Goal: Communication & Community: Connect with others

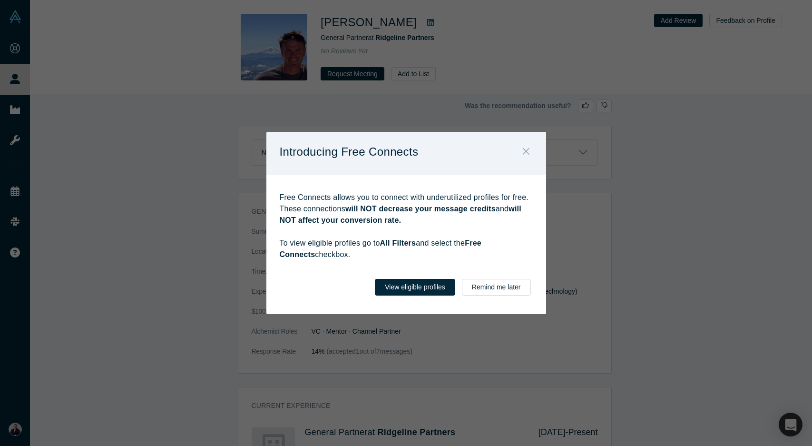
click at [525, 152] on icon "Close" at bounding box center [525, 151] width 7 height 7
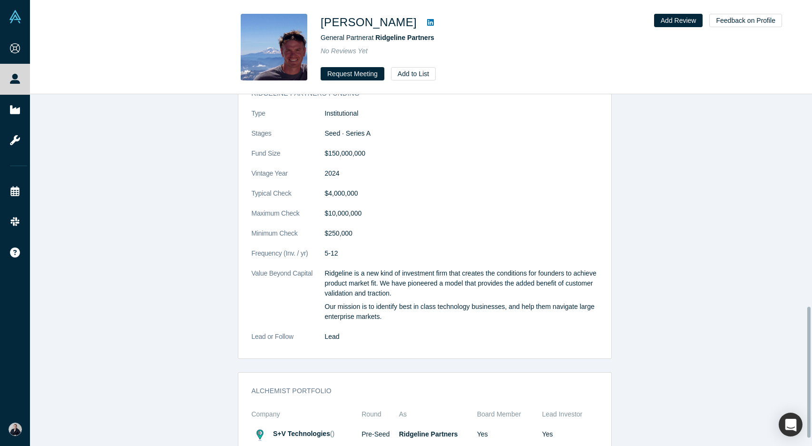
scroll to position [570, 0]
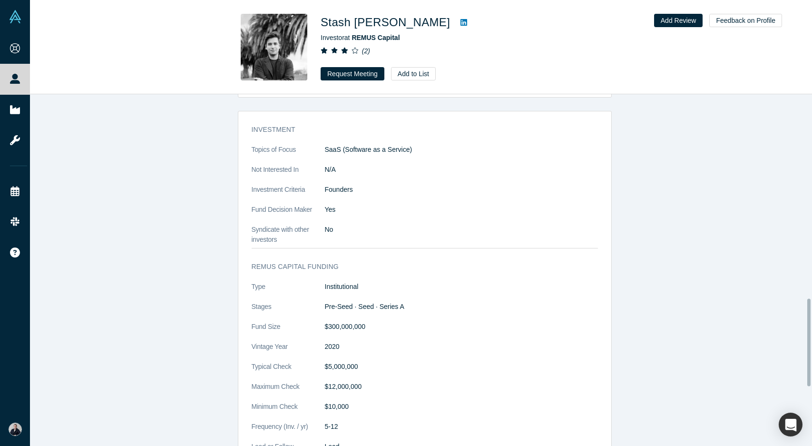
scroll to position [817, 0]
click at [352, 73] on button "Request Meeting" at bounding box center [353, 73] width 64 height 13
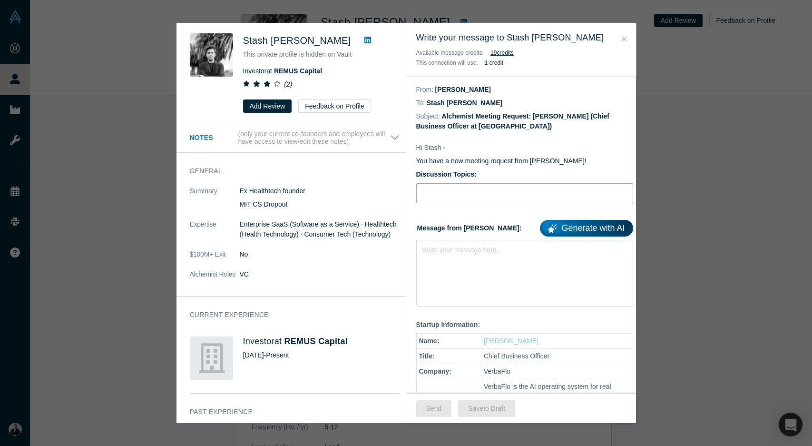
click at [464, 192] on input "Discussion Topics:" at bounding box center [524, 193] width 217 height 20
click at [462, 195] on input "Discussion Topics:" at bounding box center [524, 193] width 217 height 20
type input "A"
type input "Leading AI in real estate seeks seed round."
click at [451, 252] on div "rdw-editor" at bounding box center [525, 248] width 204 height 10
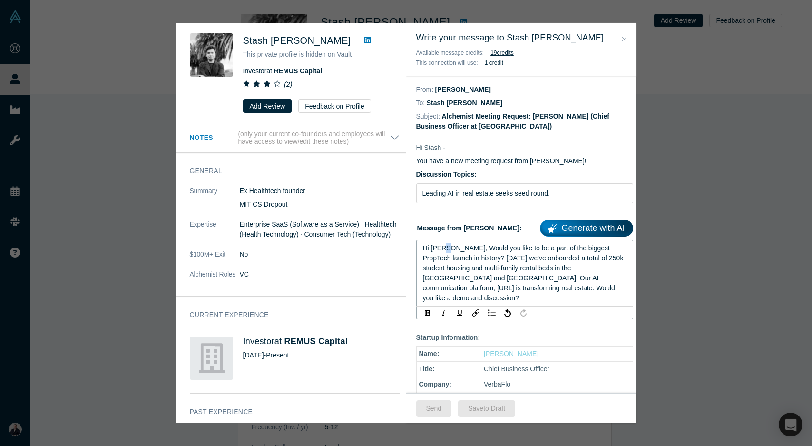
drag, startPoint x: 447, startPoint y: 249, endPoint x: 442, endPoint y: 249, distance: 5.2
click at [442, 249] on span "Hi Enrico, Would you like to be a part of the biggest PropTech launch in histor…" at bounding box center [524, 273] width 203 height 58
drag, startPoint x: 450, startPoint y: 249, endPoint x: 432, endPoint y: 249, distance: 17.6
click at [432, 249] on span "Hi Enrico, Would you like to be a part of the biggest PropTech launch in histor…" at bounding box center [524, 273] width 203 height 58
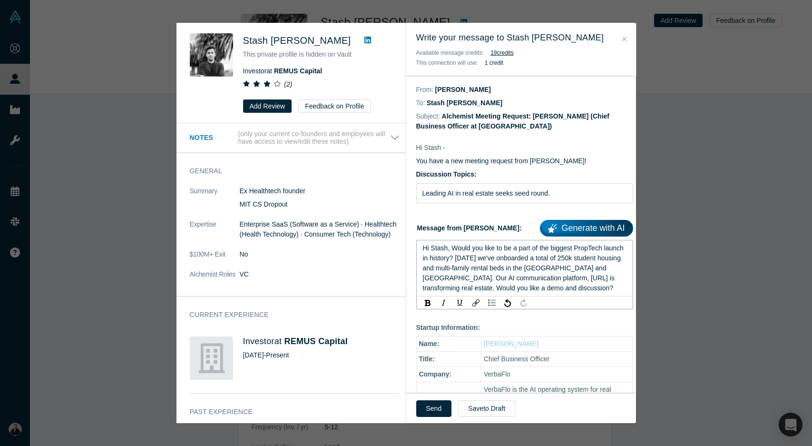
click at [475, 258] on span "Hi Stash, Would you like to be a part of the biggest PropTech launch in history…" at bounding box center [524, 268] width 203 height 48
click at [576, 289] on div "Hi Stash, Would you like to be a part of the biggest PropTech launch in history…" at bounding box center [525, 268] width 204 height 50
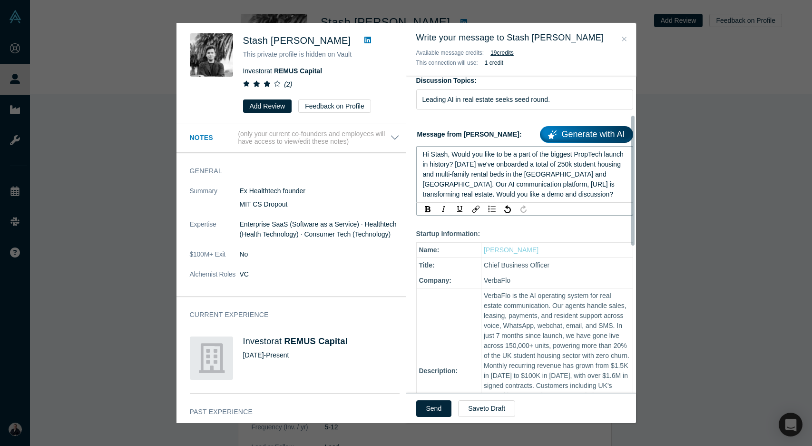
scroll to position [94, 0]
click at [443, 195] on span "Hi Stash, Would you like to be a part of the biggest PropTech launch in history…" at bounding box center [524, 174] width 203 height 48
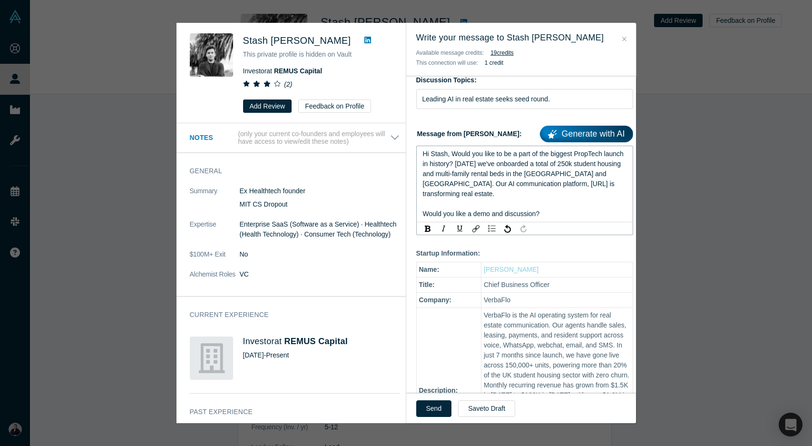
click at [480, 194] on div "Hi Stash, Would you like to be a part of the biggest PropTech launch in history…" at bounding box center [525, 174] width 204 height 50
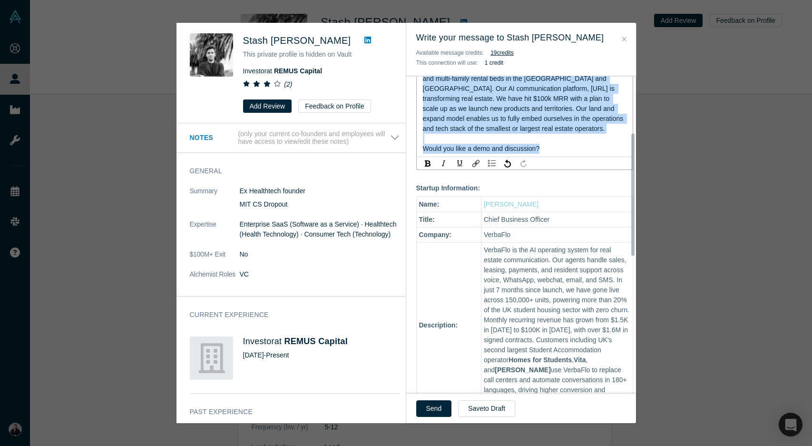
scroll to position [0, 0]
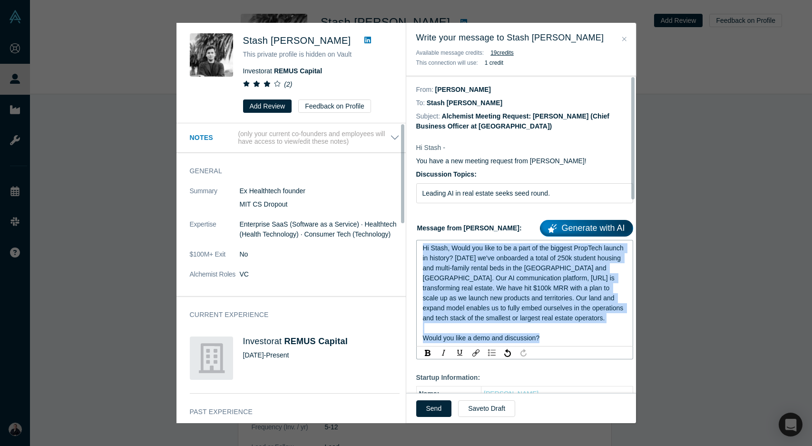
drag, startPoint x: 548, startPoint y: 147, endPoint x: 400, endPoint y: 214, distance: 162.9
click at [400, 214] on div "Stash Pomichter This private profile is hidden on Vault Investor at REMUS Capit…" at bounding box center [407, 223] width 460 height 400
copy div "Hi Stash, Would you like to be a part of the biggest PropTech launch in history…"
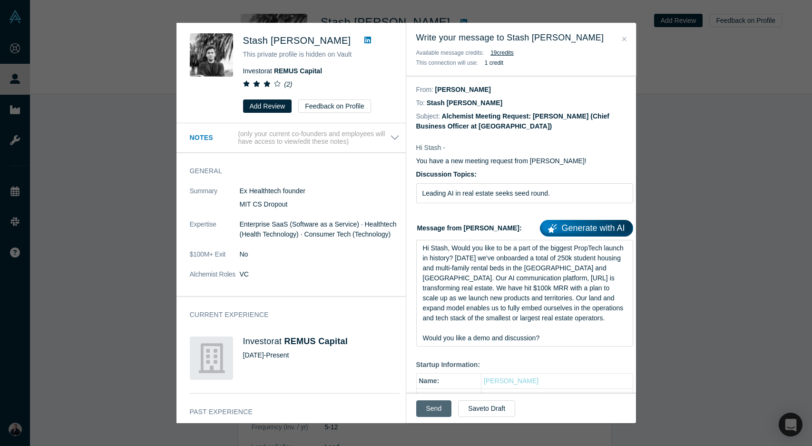
click at [439, 410] on button "Send" at bounding box center [434, 408] width 36 height 17
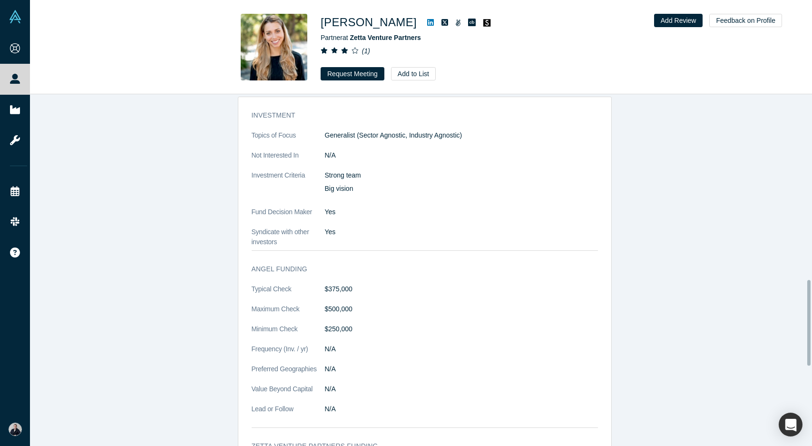
scroll to position [761, 0]
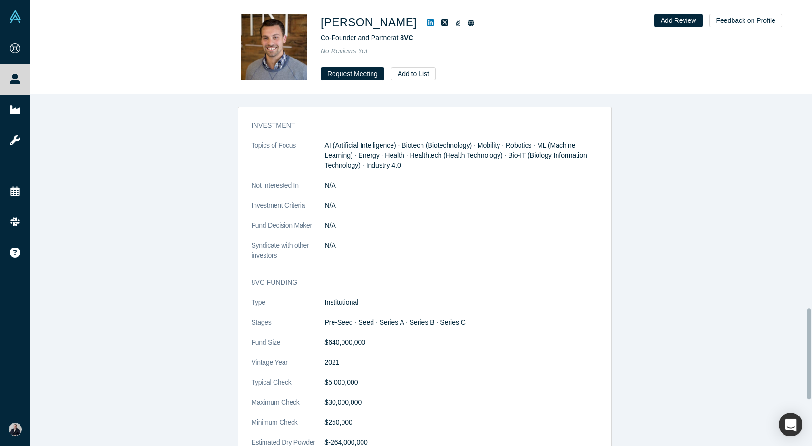
scroll to position [828, 0]
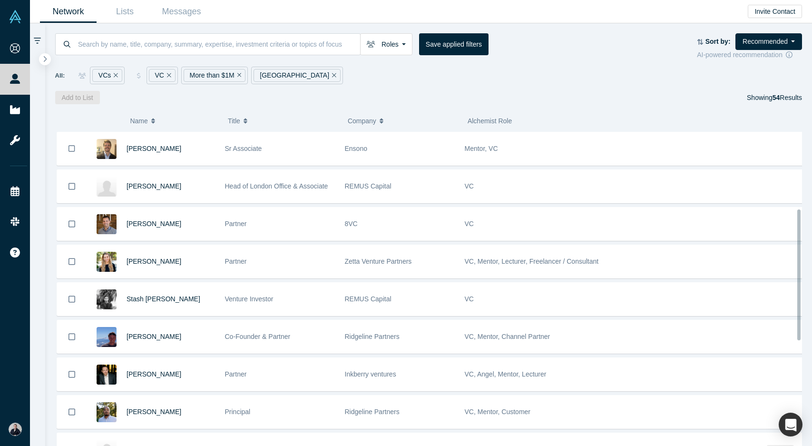
scroll to position [185, 0]
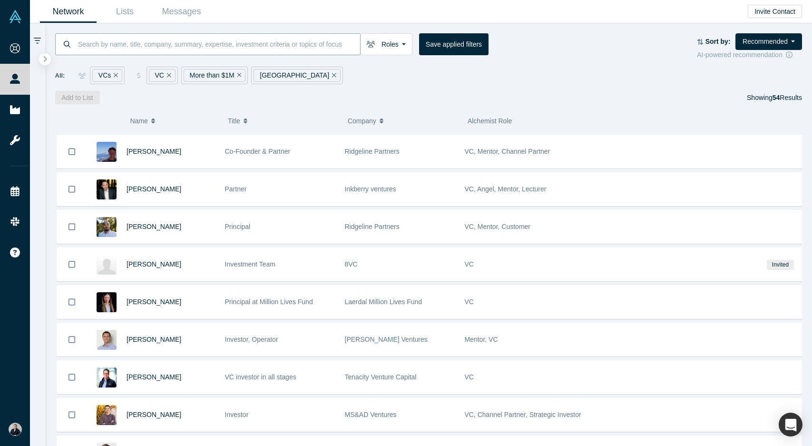
click at [300, 45] on input at bounding box center [218, 44] width 283 height 22
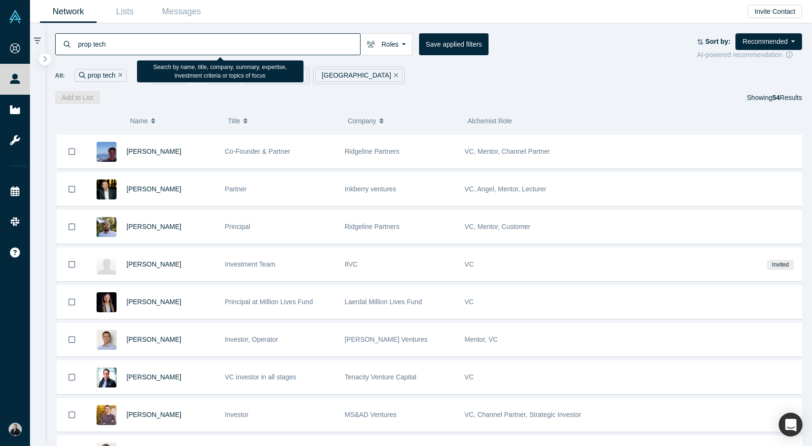
type input "prop tech"
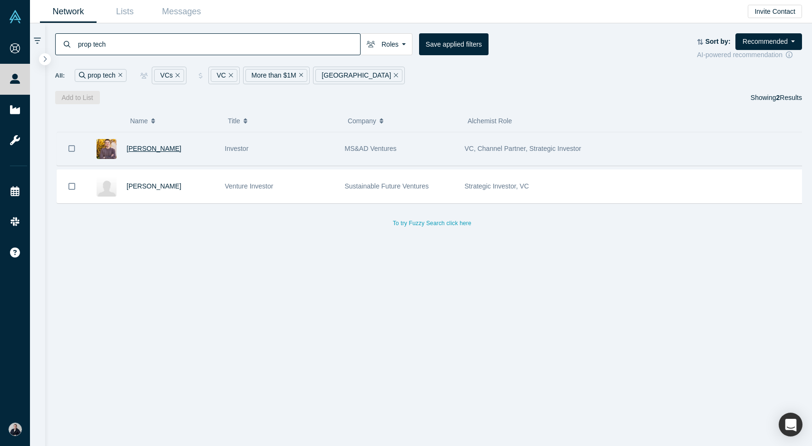
click at [152, 149] on span "Christopher Price" at bounding box center [154, 149] width 55 height 8
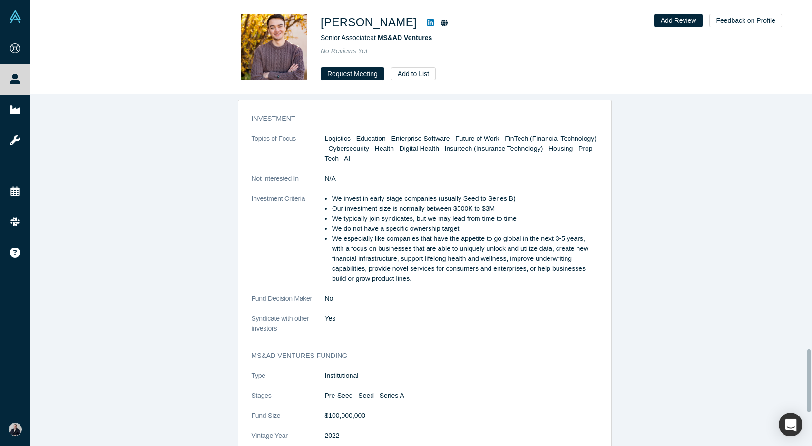
scroll to position [1426, 0]
click at [366, 71] on button "Request Meeting" at bounding box center [353, 73] width 64 height 13
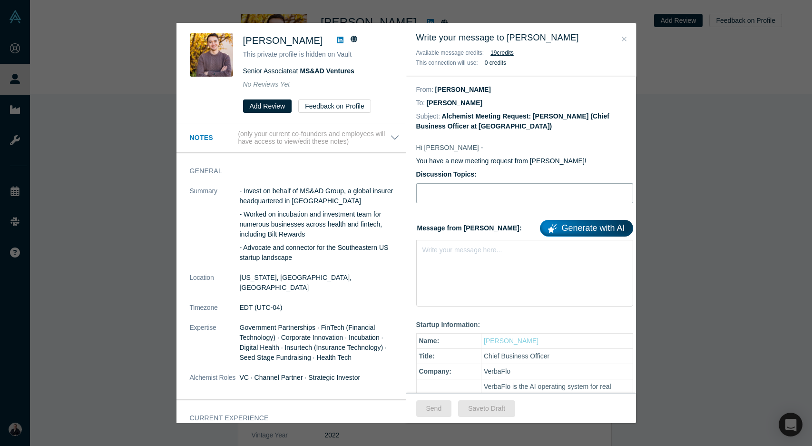
click at [440, 193] on input "Discussion Topics:" at bounding box center [524, 193] width 217 height 20
type input "Leading AI in real estate seeks seed round."
click at [448, 262] on div "Write your message here..." at bounding box center [524, 273] width 217 height 67
click at [435, 247] on div "rdw-editor" at bounding box center [525, 248] width 204 height 10
drag, startPoint x: 435, startPoint y: 249, endPoint x: 424, endPoint y: 249, distance: 10.5
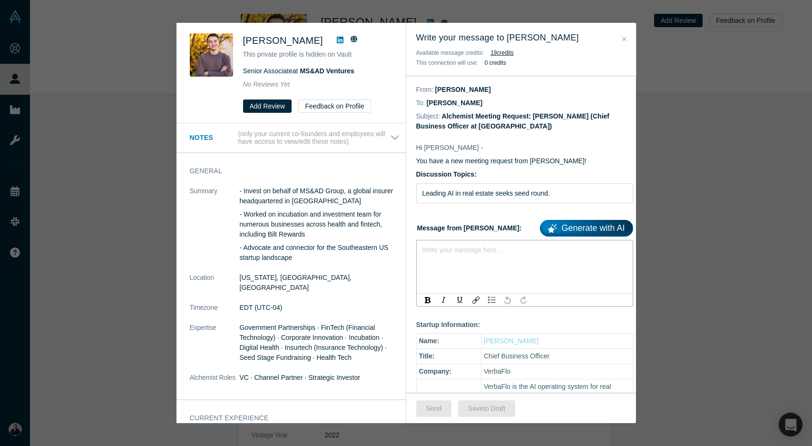
click at [424, 249] on div "rdw-editor" at bounding box center [525, 248] width 204 height 10
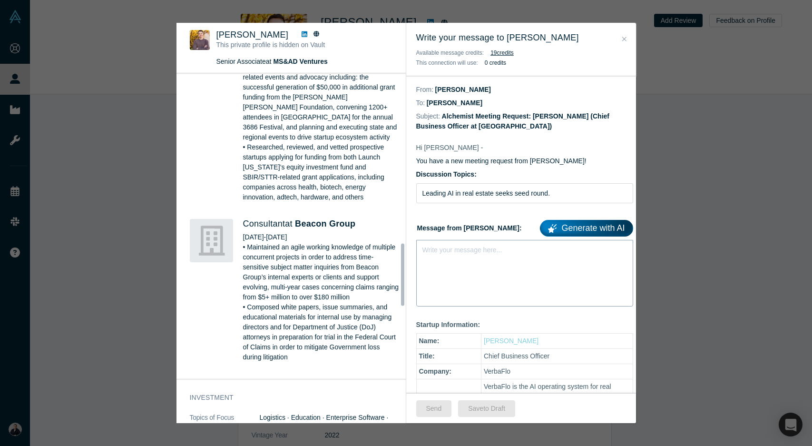
click at [474, 254] on div "Write your message here..." at bounding box center [462, 250] width 80 height 10
drag, startPoint x: 456, startPoint y: 263, endPoint x: 432, endPoint y: 246, distance: 29.8
click at [432, 246] on div "rdw-editor" at bounding box center [525, 248] width 204 height 10
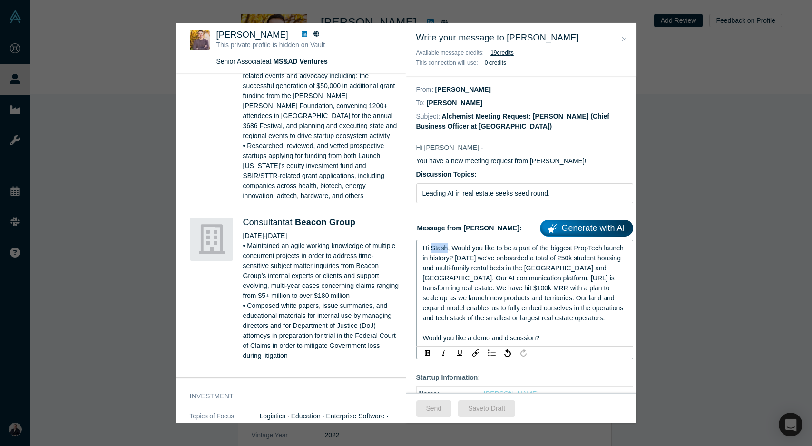
drag, startPoint x: 445, startPoint y: 248, endPoint x: 431, endPoint y: 249, distance: 14.3
click at [431, 249] on span "Hi Stash, Would you like to be a part of the biggest PropTech launch in history…" at bounding box center [524, 283] width 203 height 78
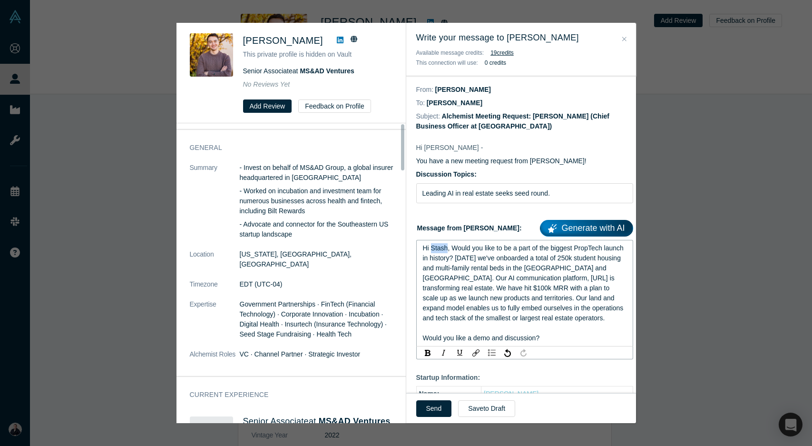
scroll to position [0, 0]
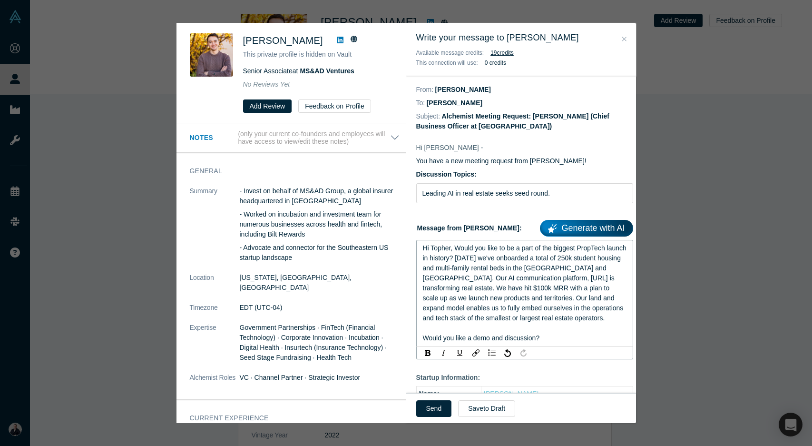
click at [506, 271] on span "Hi Topher, Would you like to be a part of the biggest PropTech launch in histor…" at bounding box center [526, 283] width 206 height 78
click at [590, 323] on div "rdw-editor" at bounding box center [525, 328] width 204 height 10
click at [583, 318] on div "Hi Topher, Would you like to be a part of the biggest PropTech launch in histor…" at bounding box center [525, 283] width 204 height 80
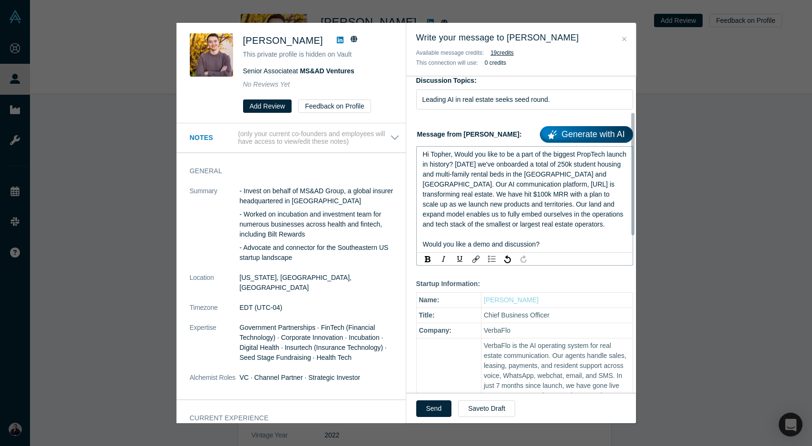
scroll to position [94, 0]
click at [574, 225] on span "Hi Topher, Would you like to be a part of the biggest PropTech launch in histor…" at bounding box center [526, 189] width 206 height 78
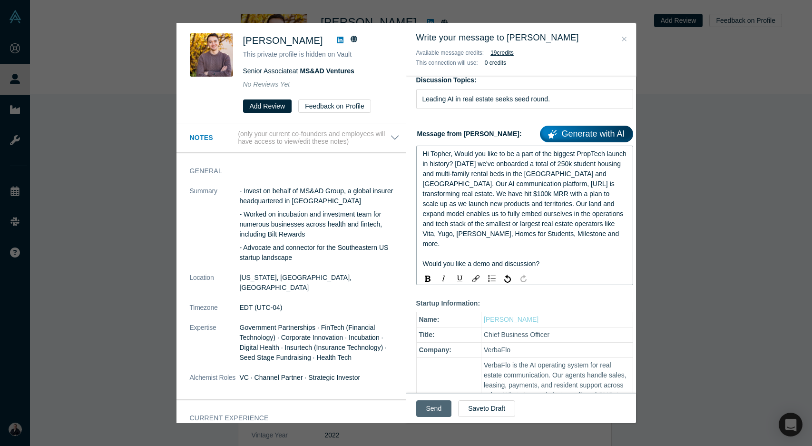
click at [426, 407] on button "Send" at bounding box center [434, 408] width 36 height 17
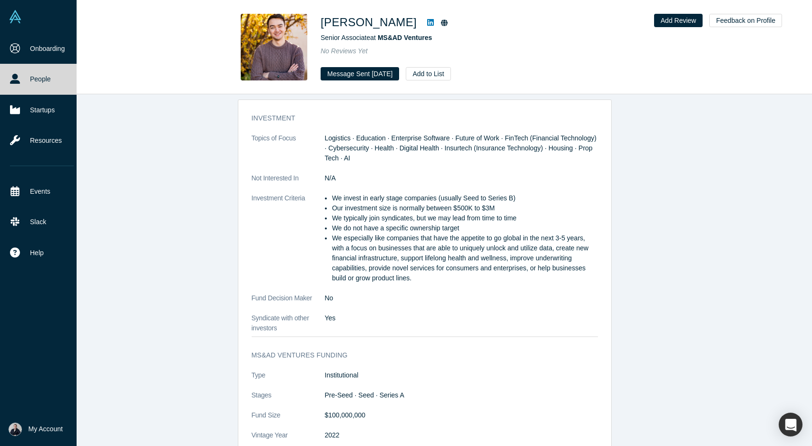
click at [16, 17] on img at bounding box center [15, 16] width 13 height 13
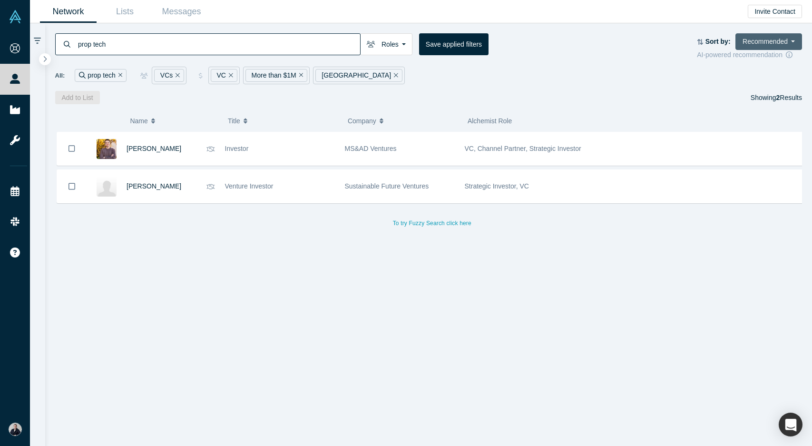
click at [775, 44] on button "Recommended" at bounding box center [769, 41] width 67 height 17
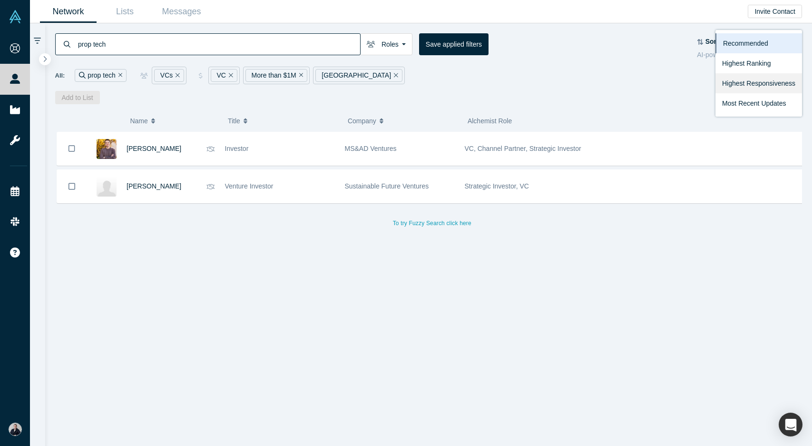
click at [759, 84] on link "Highest Responsiveness" at bounding box center [759, 83] width 87 height 20
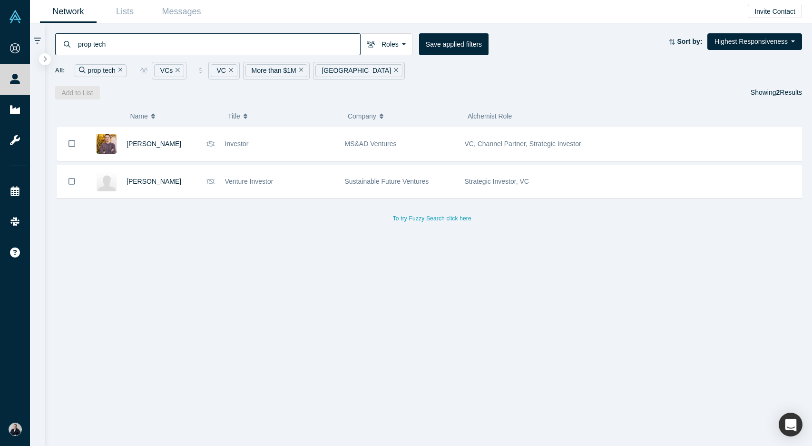
click at [394, 70] on icon "Remove Filter" at bounding box center [396, 70] width 4 height 7
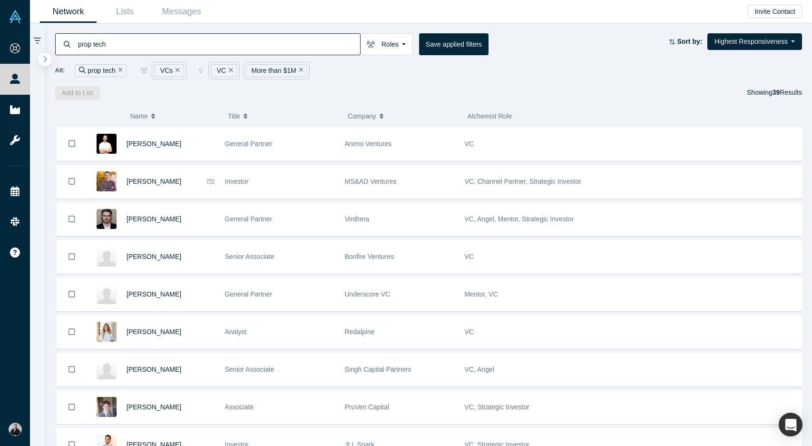
click at [43, 59] on icon "button" at bounding box center [45, 58] width 5 height 7
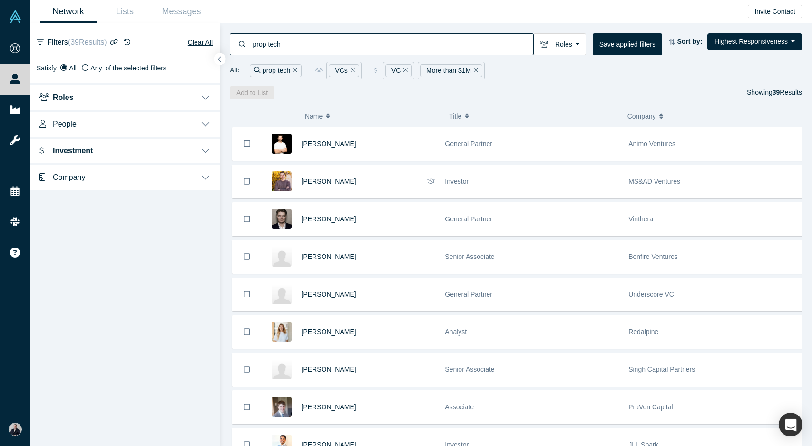
click at [105, 177] on button "Company" at bounding box center [125, 176] width 190 height 27
click at [99, 175] on button "Company" at bounding box center [125, 176] width 190 height 27
click at [105, 150] on button "Investment" at bounding box center [125, 150] width 190 height 27
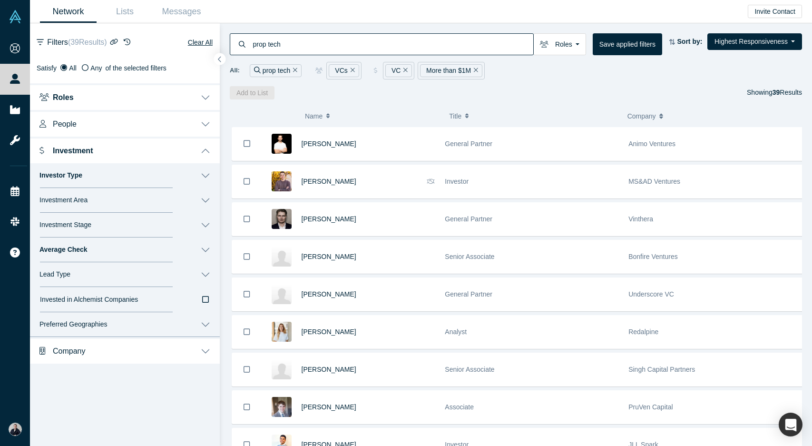
click at [95, 323] on span "Preferred Geographies" at bounding box center [73, 324] width 68 height 8
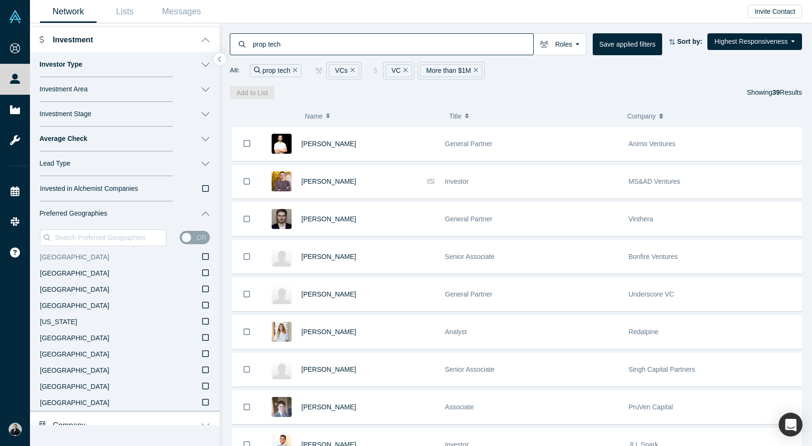
scroll to position [124, 0]
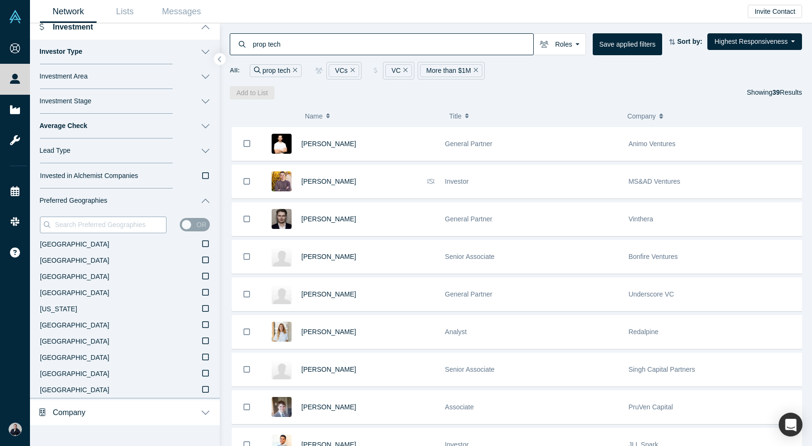
click at [84, 228] on input at bounding box center [110, 224] width 112 height 12
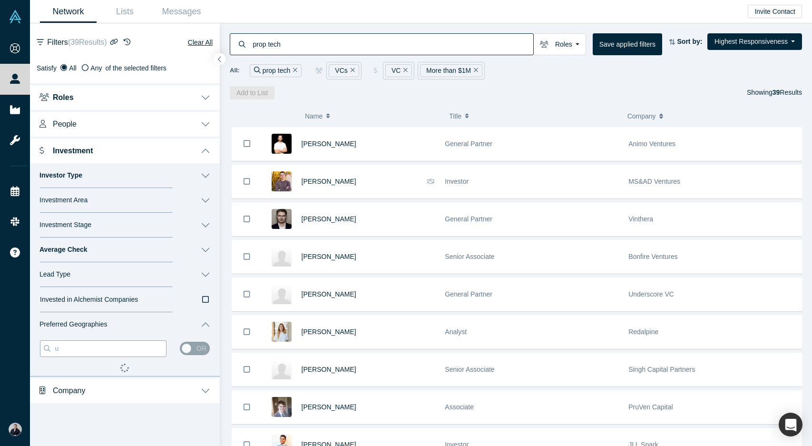
scroll to position [0, 0]
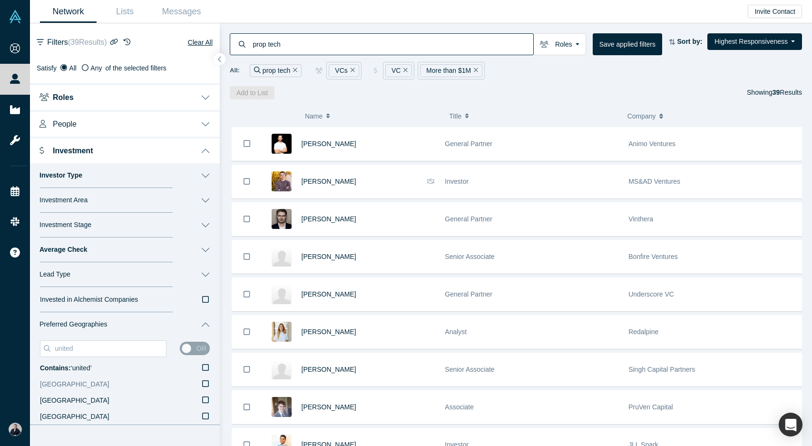
type input "united"
click at [202, 385] on icon at bounding box center [205, 384] width 7 height 8
click at [0, 0] on input "United Kingdom" at bounding box center [0, 0] width 0 height 0
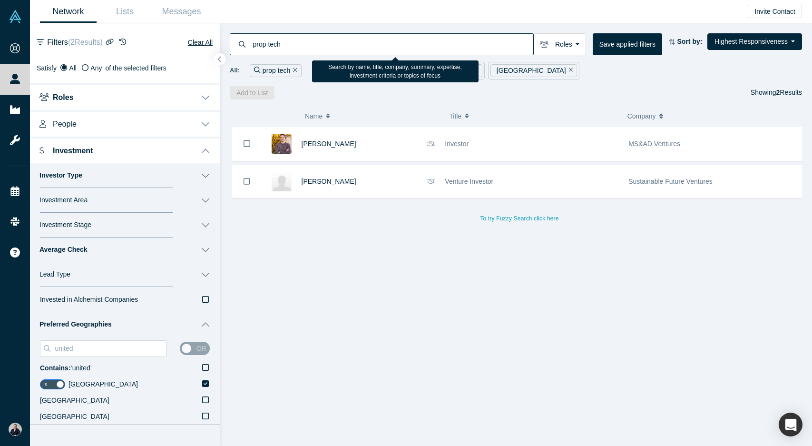
click at [274, 44] on input "prop tech" at bounding box center [393, 44] width 282 height 22
drag, startPoint x: 285, startPoint y: 44, endPoint x: 246, endPoint y: 45, distance: 38.6
click at [246, 45] on div "prop tech" at bounding box center [382, 44] width 304 height 22
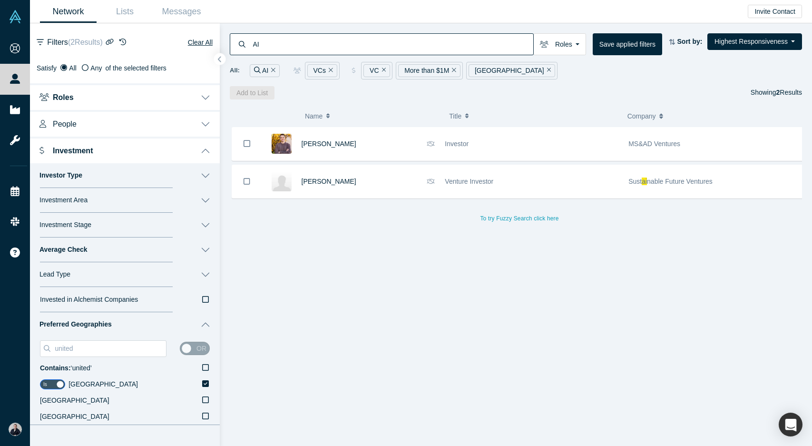
type input "AI"
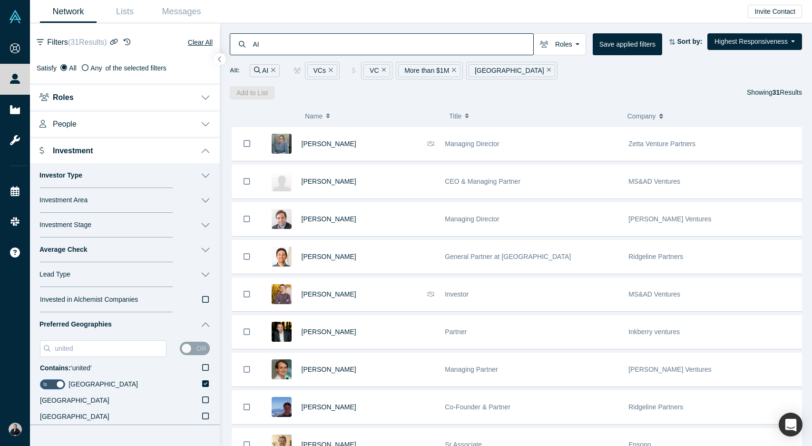
click at [698, 73] on div "All: AI VCs VC More than $1M United Kingdom" at bounding box center [516, 71] width 572 height 18
click at [219, 60] on icon "button" at bounding box center [219, 60] width 3 height 6
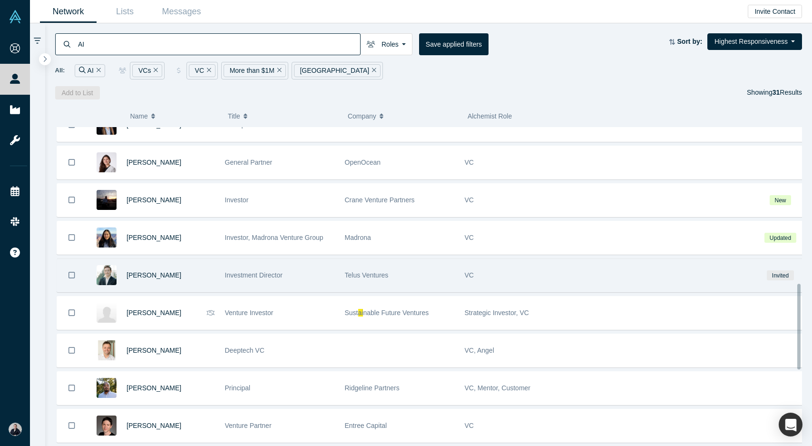
scroll to position [583, 0]
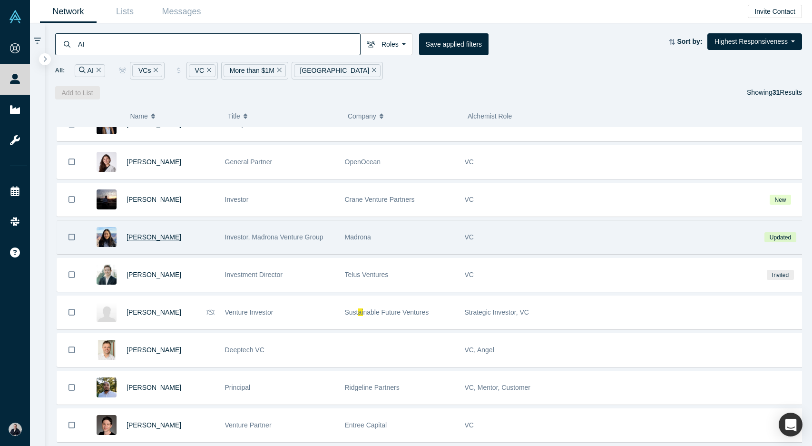
drag, startPoint x: 153, startPoint y: 276, endPoint x: 143, endPoint y: 241, distance: 36.6
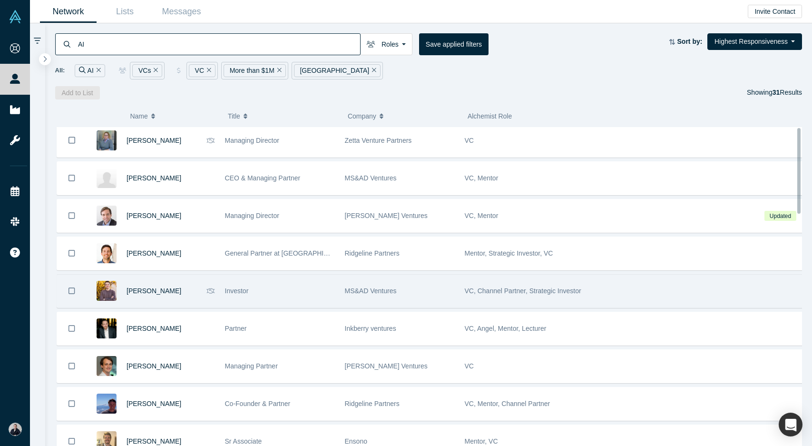
scroll to position [0, 0]
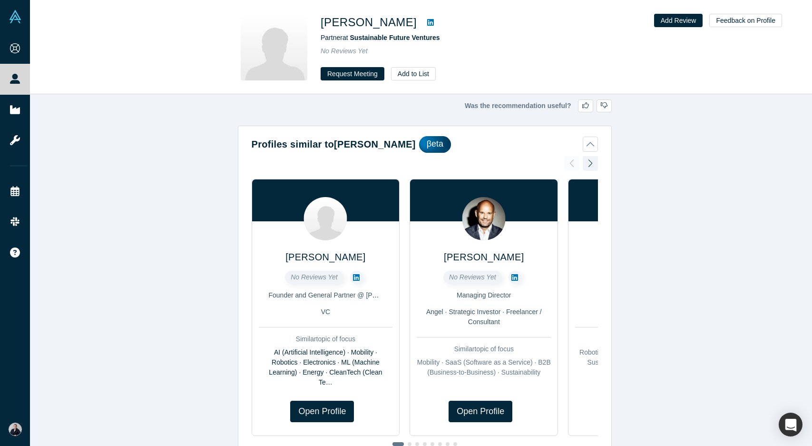
click at [427, 24] on icon at bounding box center [430, 23] width 7 height 8
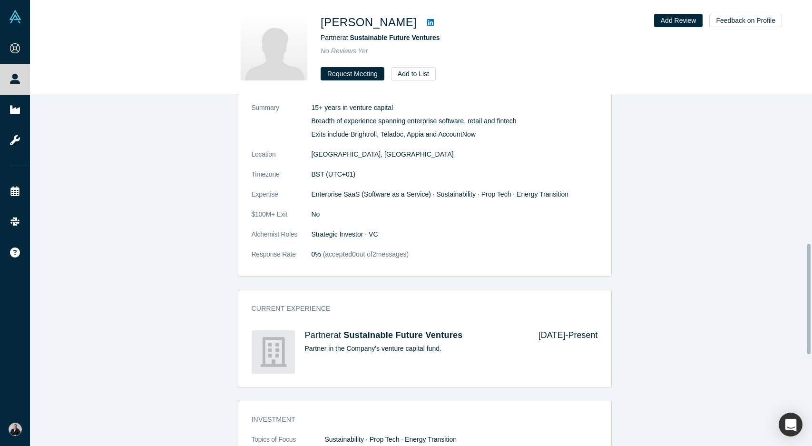
scroll to position [475, 0]
click at [359, 73] on button "Request Meeting" at bounding box center [353, 73] width 64 height 13
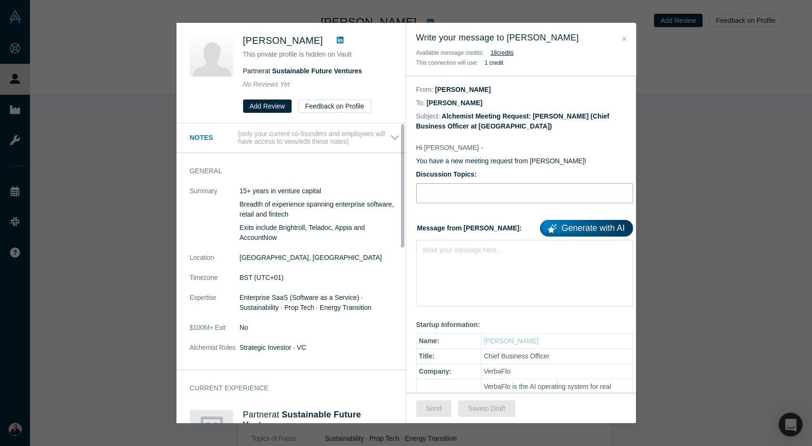
click at [460, 195] on input "Discussion Topics:" at bounding box center [524, 193] width 217 height 20
type input "Transforming Patrizia with AI"
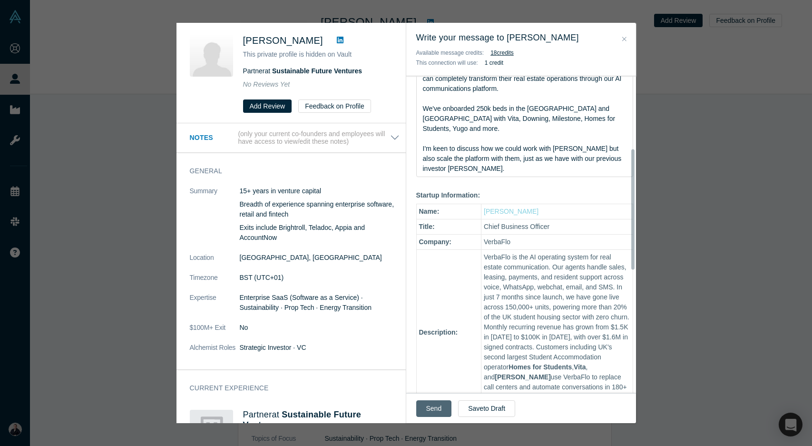
scroll to position [190, 0]
click at [437, 408] on button "Send" at bounding box center [434, 408] width 36 height 17
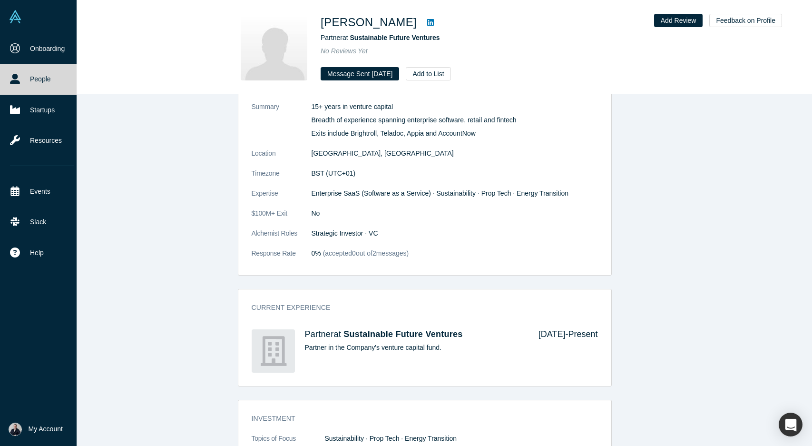
click at [18, 20] on img at bounding box center [15, 16] width 13 height 13
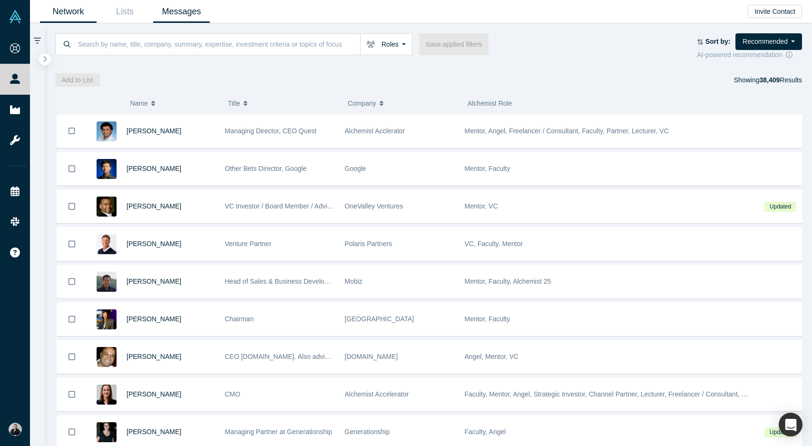
click at [181, 14] on link "Messages" at bounding box center [181, 11] width 57 height 22
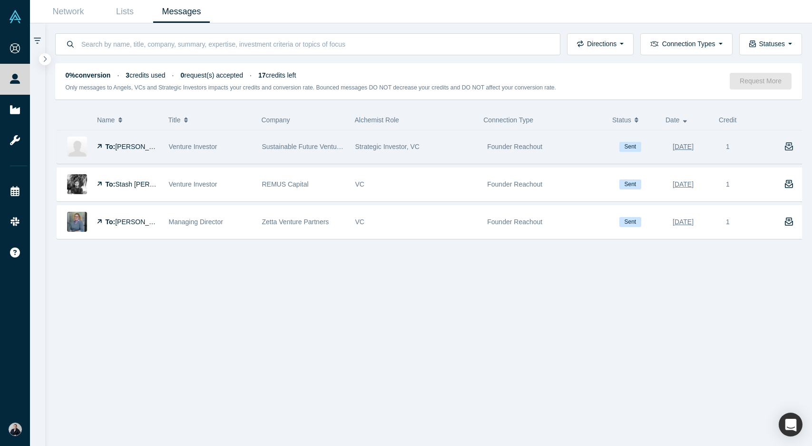
click at [785, 149] on icon "button" at bounding box center [789, 146] width 9 height 9
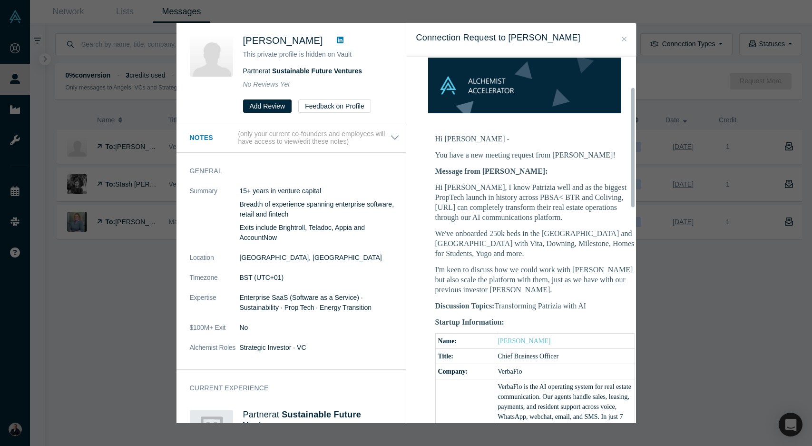
scroll to position [95, 0]
click at [624, 38] on icon "Close" at bounding box center [624, 39] width 4 height 7
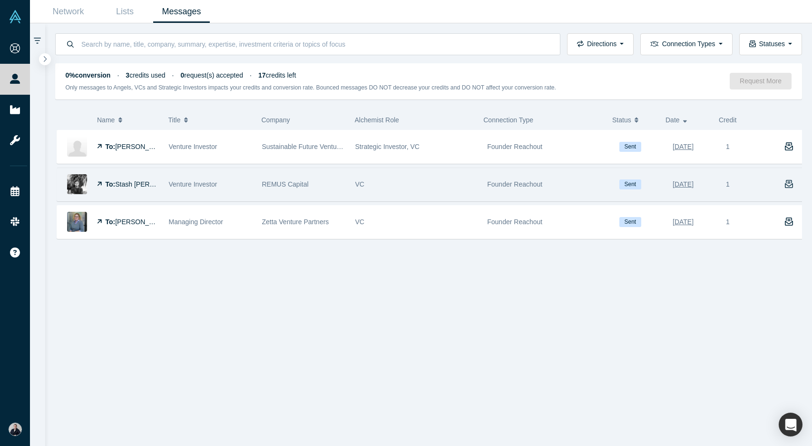
click at [785, 183] on icon "button" at bounding box center [789, 184] width 9 height 9
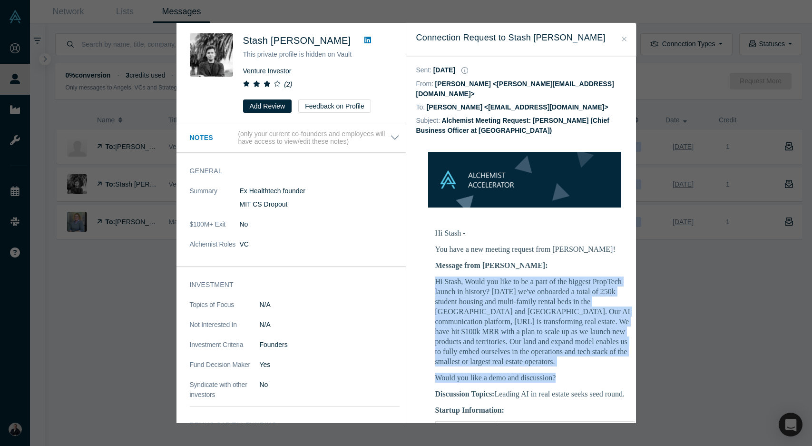
drag, startPoint x: 437, startPoint y: 269, endPoint x: 588, endPoint y: 362, distance: 177.5
click at [588, 362] on div "Hi Stash, Would you like to be a part of the biggest PropTech launch in history…" at bounding box center [535, 329] width 200 height 106
copy div "Hi Stash, Would you like to be a part of the biggest PropTech launch in history…"
click at [626, 356] on div "Hi Stash, Would you like to be a part of the biggest PropTech launch in history…" at bounding box center [535, 329] width 200 height 106
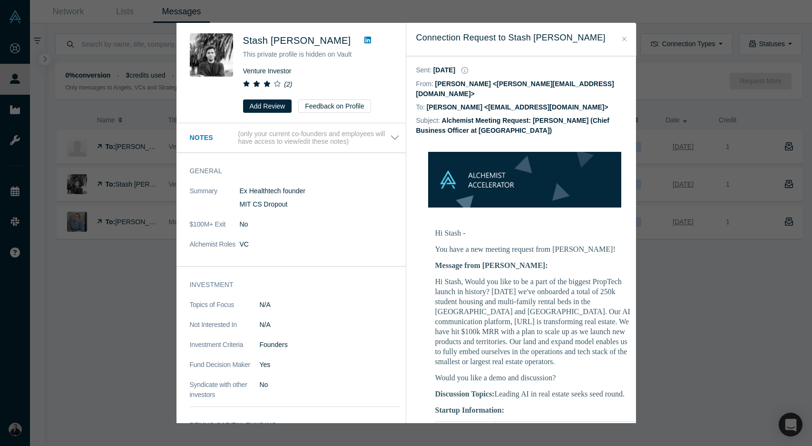
click at [624, 39] on icon "Close" at bounding box center [624, 39] width 4 height 4
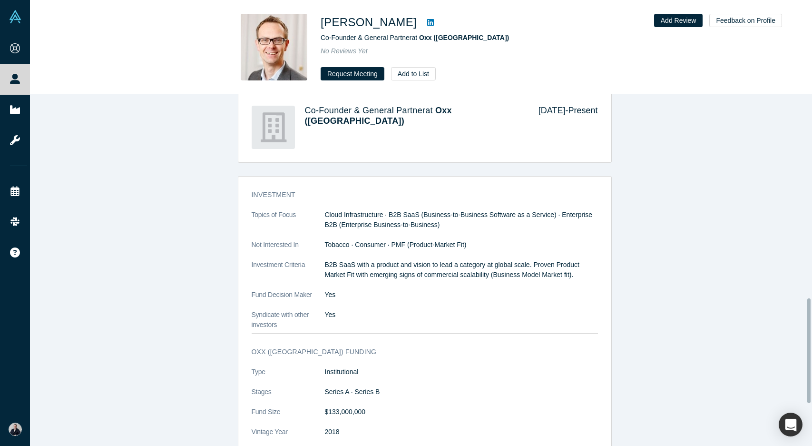
scroll to position [683, 0]
click at [356, 74] on button "Request Meeting" at bounding box center [353, 73] width 64 height 13
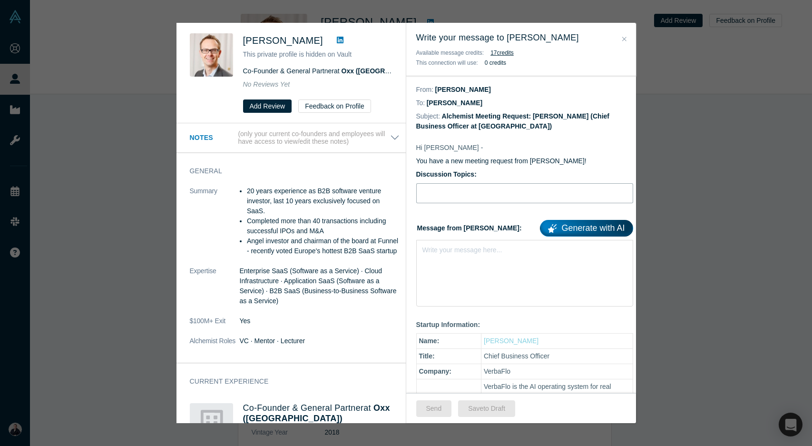
click at [457, 190] on input "Discussion Topics:" at bounding box center [524, 193] width 217 height 20
click at [464, 196] on input "Discussion Topics:" at bounding box center [524, 193] width 217 height 20
type input "AI in Real Estate - The biggest Prop Tech launch in history"
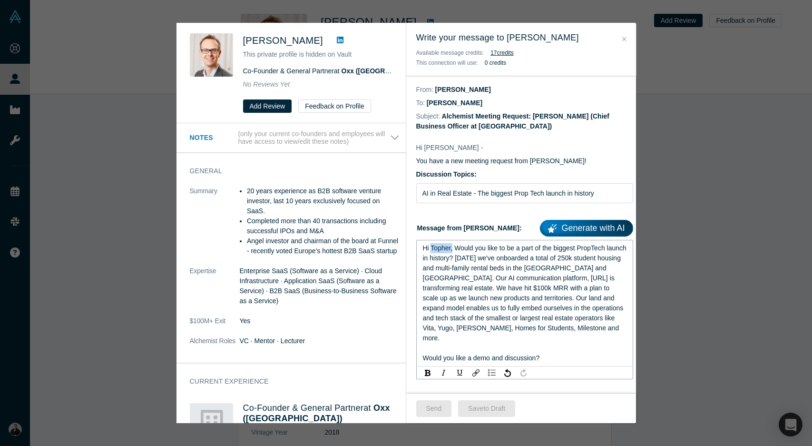
drag, startPoint x: 452, startPoint y: 249, endPoint x: 431, endPoint y: 251, distance: 21.0
click at [431, 251] on span "Hi Topher, Would you like to be a part of the biggest PropTech launch in histor…" at bounding box center [526, 293] width 206 height 98
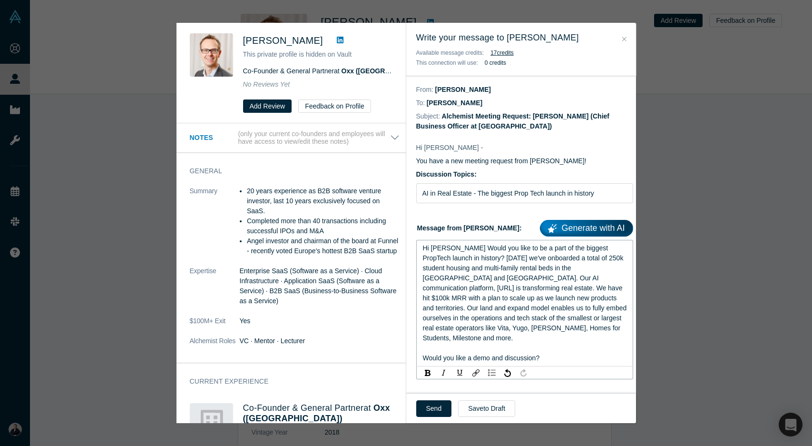
click at [525, 298] on span "Hi Mikael Would you like to be a part of the biggest PropTech launch in history…" at bounding box center [526, 293] width 206 height 98
click at [587, 328] on div "Hi Mikael Would you like to be a part of the biggest PropTech launch in history…" at bounding box center [525, 293] width 204 height 100
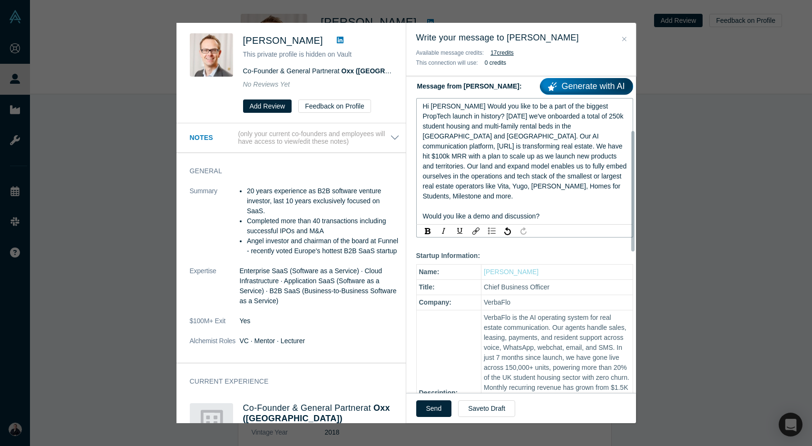
scroll to position [142, 0]
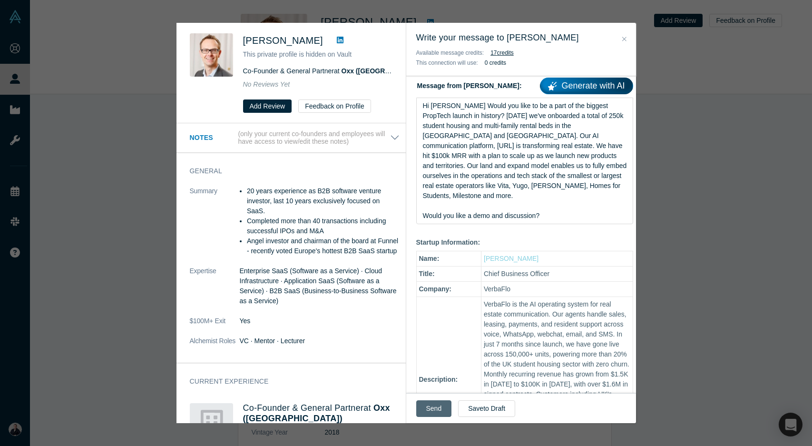
click at [437, 410] on button "Send" at bounding box center [434, 408] width 36 height 17
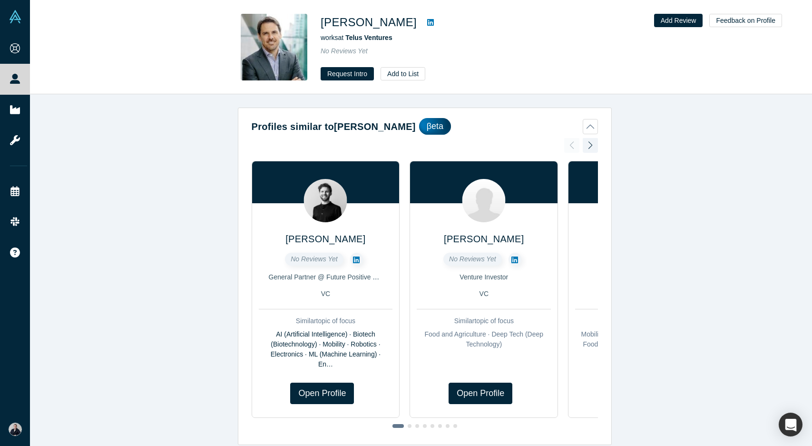
click at [427, 23] on icon at bounding box center [430, 23] width 7 height 8
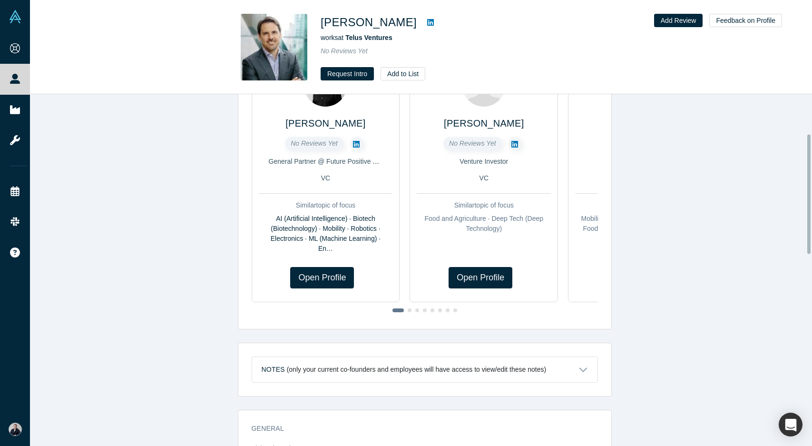
scroll to position [113, 0]
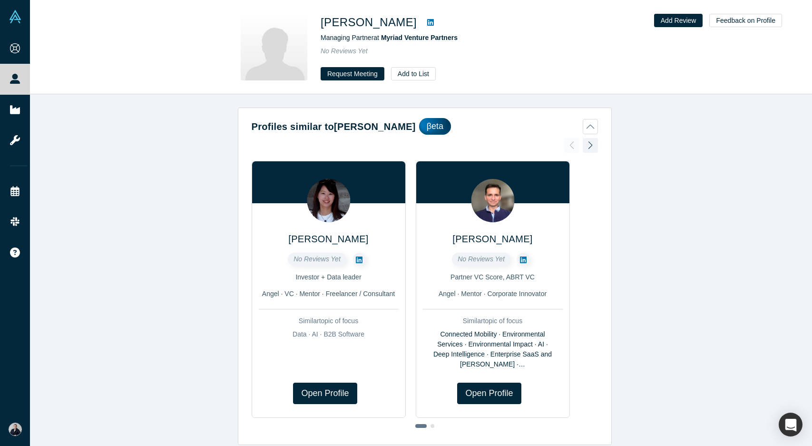
click at [427, 22] on icon at bounding box center [430, 22] width 7 height 7
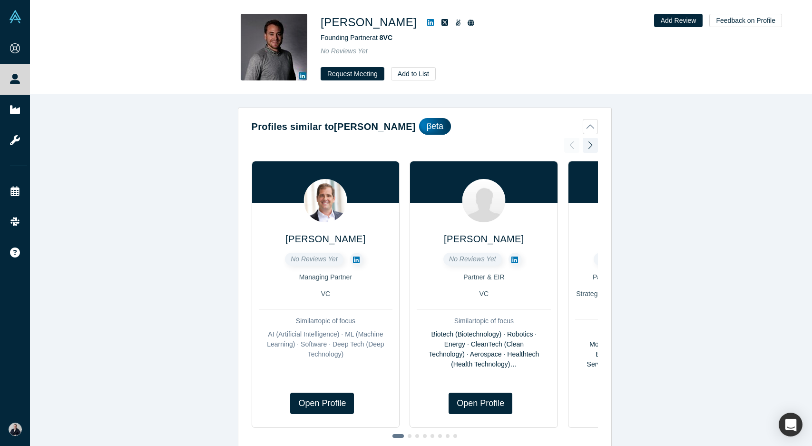
click at [427, 21] on icon at bounding box center [430, 22] width 7 height 7
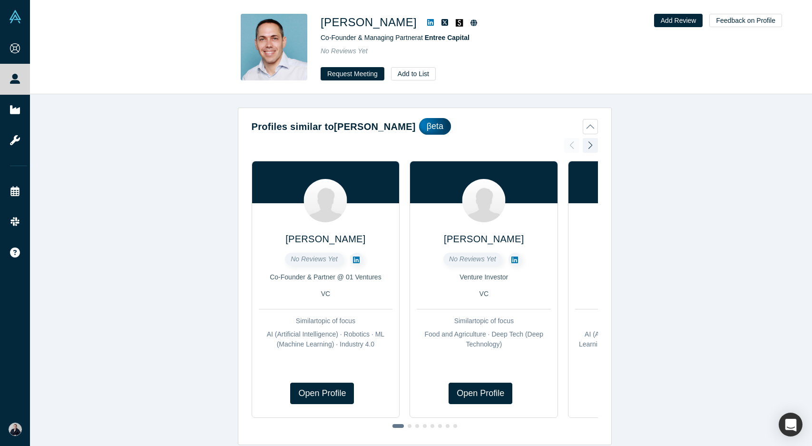
click at [427, 22] on icon at bounding box center [430, 22] width 7 height 7
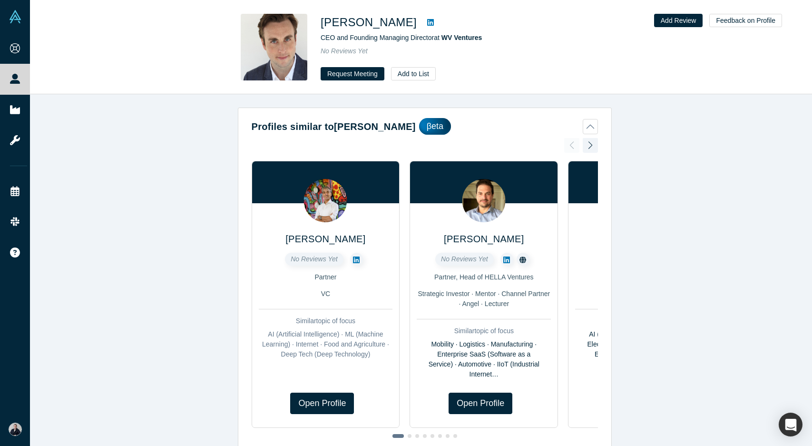
click at [427, 24] on icon at bounding box center [430, 23] width 7 height 8
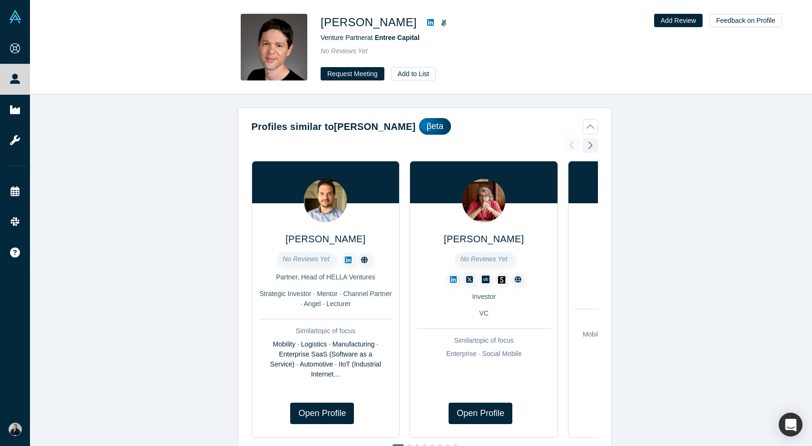
click at [427, 23] on icon at bounding box center [430, 23] width 7 height 8
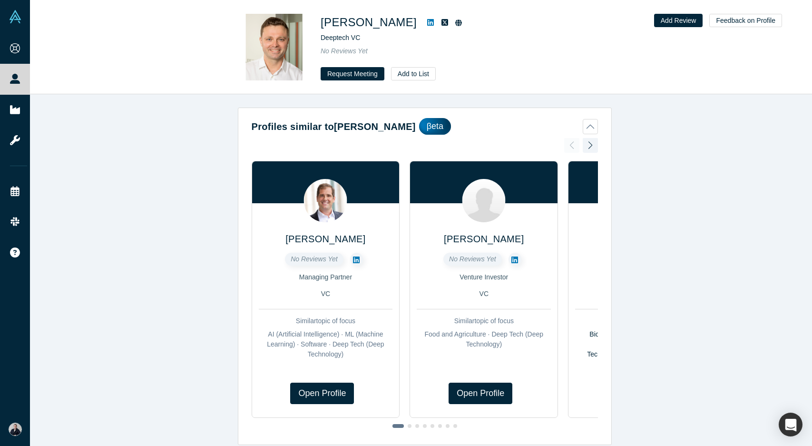
click at [427, 23] on icon at bounding box center [430, 23] width 7 height 8
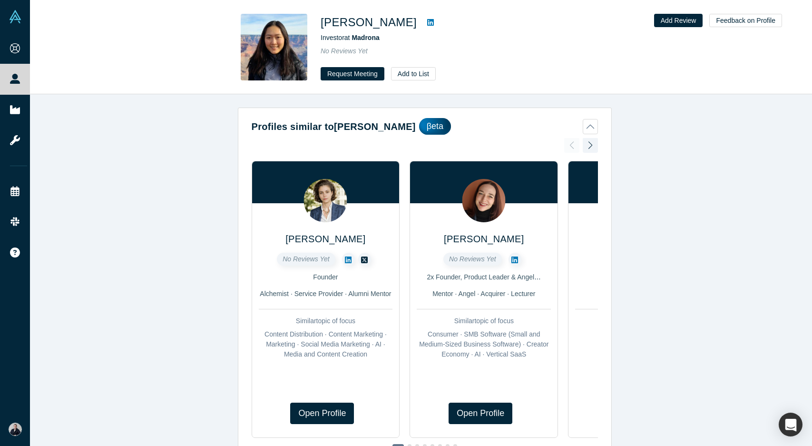
click at [427, 25] on icon at bounding box center [430, 22] width 7 height 7
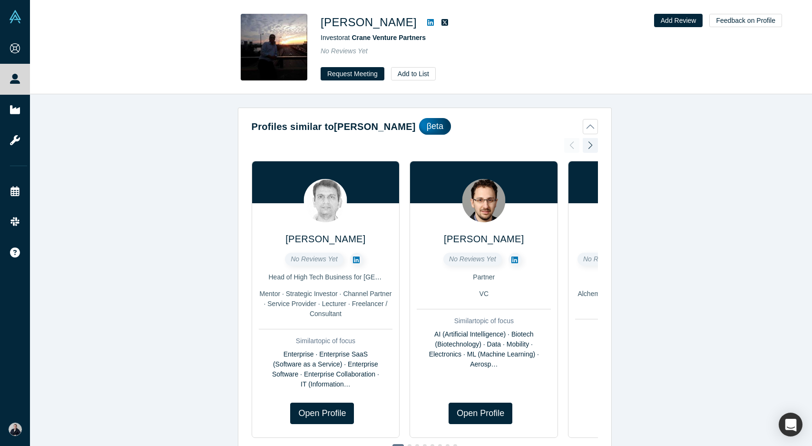
click at [427, 21] on icon at bounding box center [430, 23] width 7 height 8
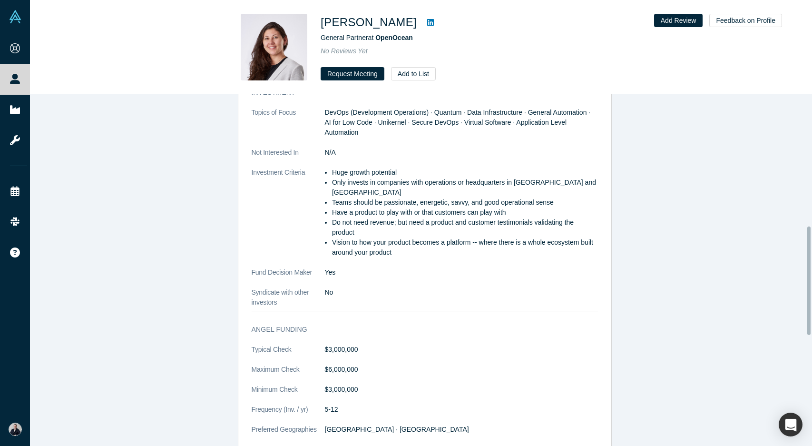
scroll to position [428, 0]
click at [364, 72] on button "Request Meeting" at bounding box center [353, 73] width 64 height 13
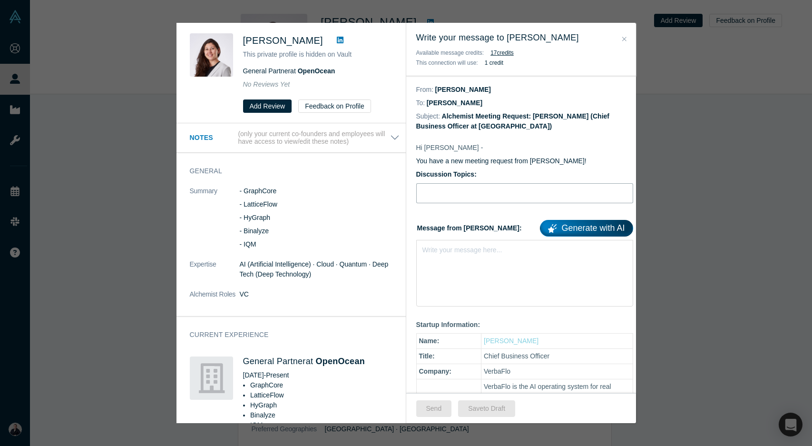
click at [473, 188] on input "Discussion Topics:" at bounding box center [524, 193] width 217 height 20
type input "Leading AI in real estate seeks seed round."
click at [460, 256] on div "Write your message here..." at bounding box center [524, 273] width 217 height 67
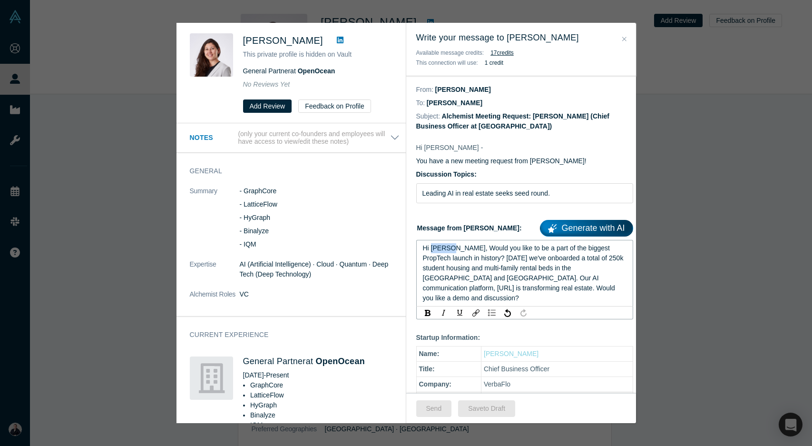
drag, startPoint x: 448, startPoint y: 249, endPoint x: 430, endPoint y: 251, distance: 18.2
click at [430, 251] on span "Hi Enrico, Would you like to be a part of the biggest PropTech launch in histor…" at bounding box center [524, 273] width 203 height 58
click at [585, 248] on span "Hi Ekaterina, Would you like to be a part of the biggest PropTech launch in his…" at bounding box center [524, 273] width 203 height 58
click at [451, 258] on span "Hi Ekaterina, Would you like to be a part of the biggest PropTech launch in his…" at bounding box center [524, 273] width 203 height 58
click at [578, 278] on span "Hi Ekaterina, Would you like to be a part of the biggest PropTech launch in EU …" at bounding box center [521, 273] width 197 height 58
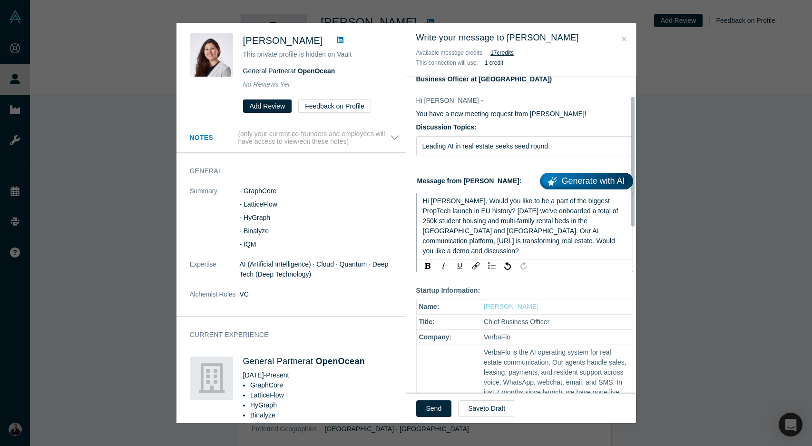
scroll to position [48, 0]
click at [571, 242] on div "Hi Ekaterina, Would you like to be a part of the biggest PropTech launch in EU …" at bounding box center [525, 226] width 204 height 60
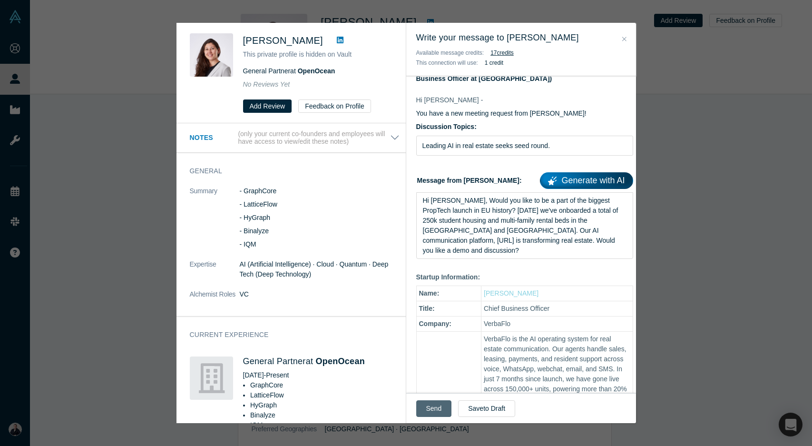
click at [435, 409] on button "Send" at bounding box center [434, 408] width 36 height 17
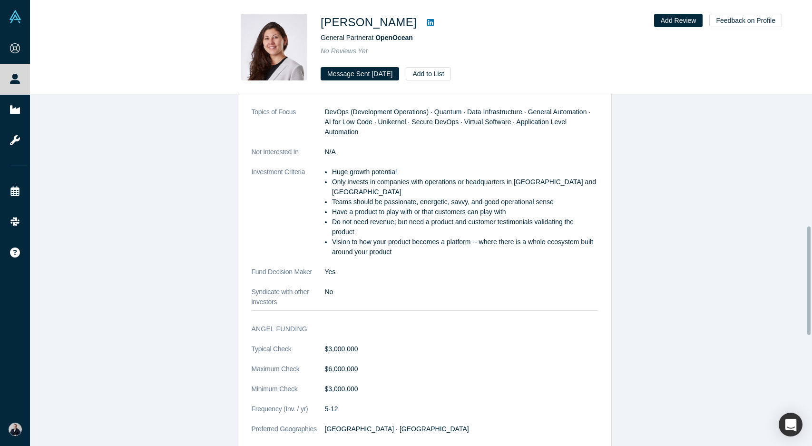
click at [434, 21] on icon at bounding box center [430, 22] width 7 height 7
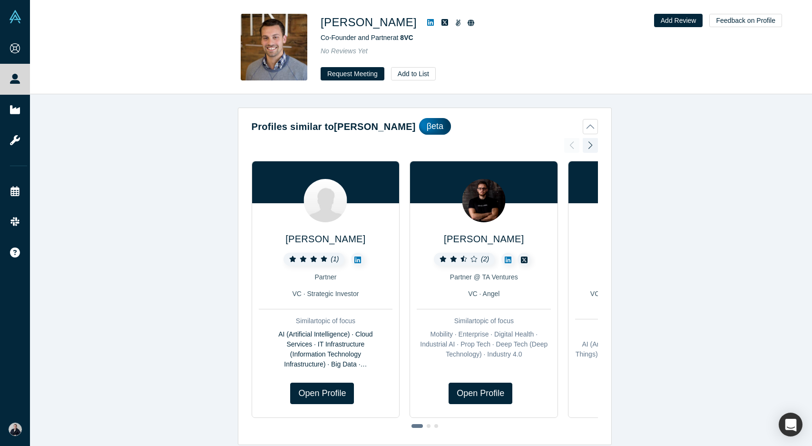
click at [427, 24] on icon at bounding box center [430, 23] width 7 height 8
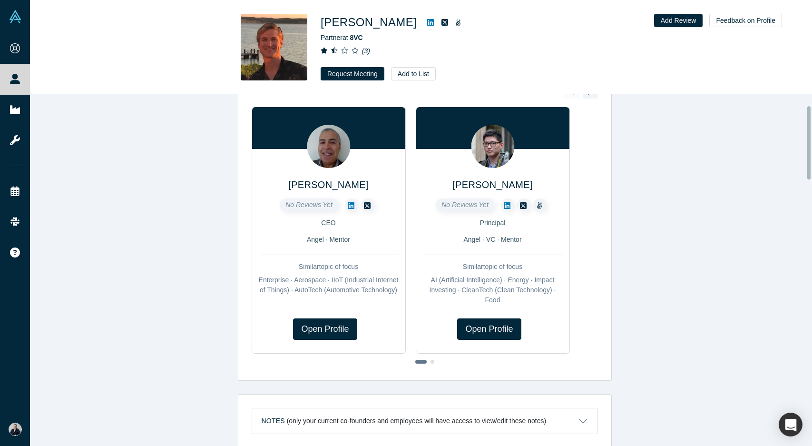
scroll to position [53, 0]
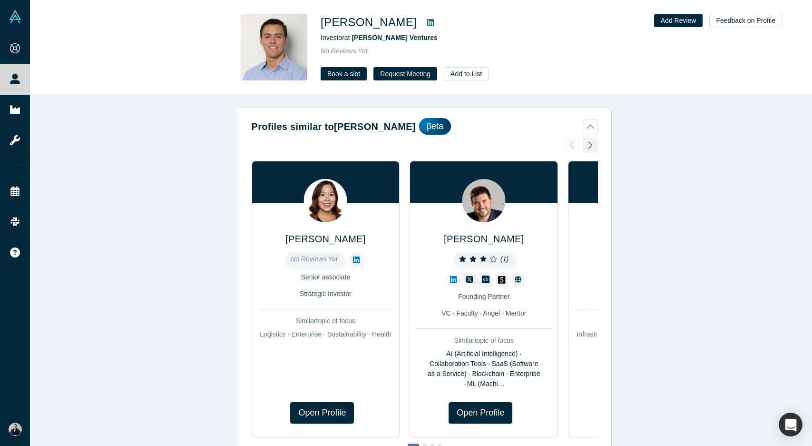
click at [427, 24] on icon at bounding box center [430, 23] width 7 height 8
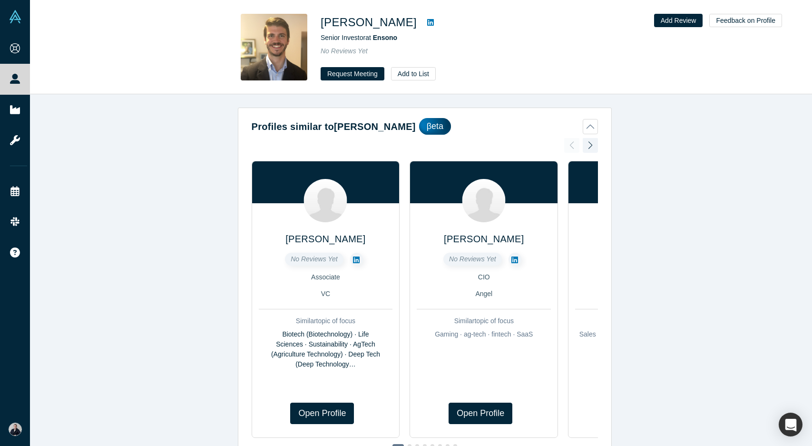
click at [427, 22] on icon at bounding box center [430, 22] width 7 height 7
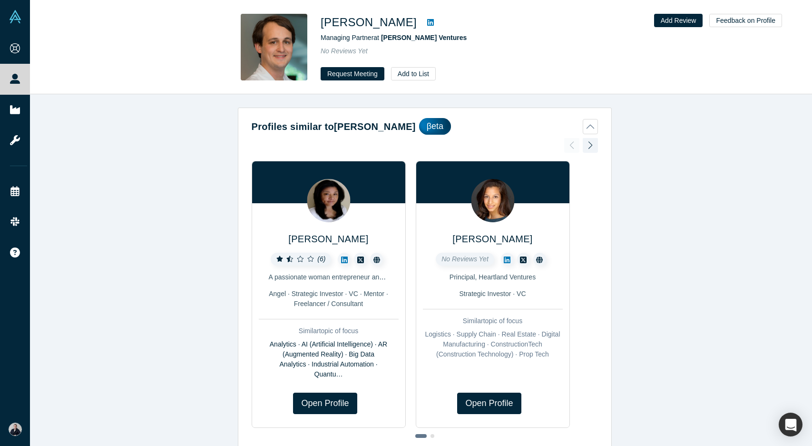
click at [427, 23] on icon at bounding box center [430, 23] width 7 height 8
click at [353, 76] on button "Request Meeting" at bounding box center [353, 73] width 64 height 13
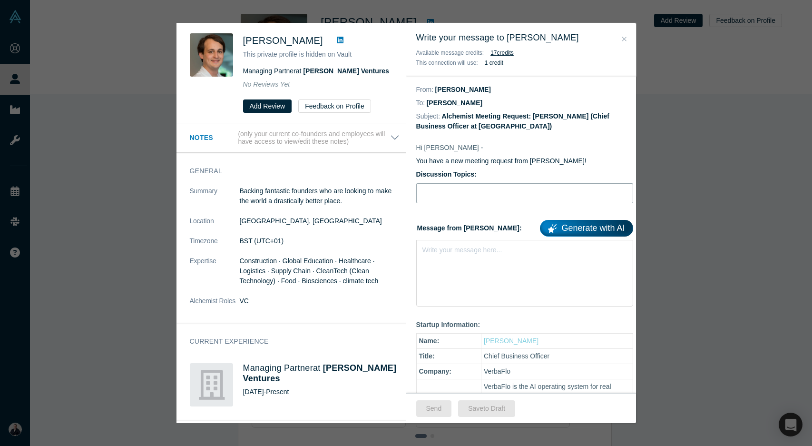
click at [467, 189] on input "Discussion Topics:" at bounding box center [524, 193] width 217 height 20
type input "Leading AI in real estate seeks seed round."
click at [468, 270] on div "Write your message here..." at bounding box center [524, 273] width 217 height 67
paste div "rdw-editor"
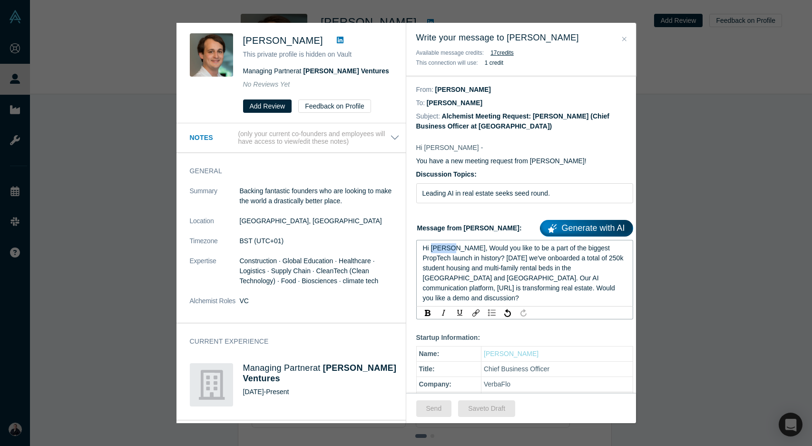
drag, startPoint x: 449, startPoint y: 249, endPoint x: 432, endPoint y: 250, distance: 17.2
click at [432, 250] on span "Hi Enrico, Would you like to be a part of the biggest PropTech launch in histor…" at bounding box center [524, 273] width 203 height 58
click at [462, 245] on span "Hi Lawrence, Would you like to be a part of the biggest PropTech launch in hist…" at bounding box center [524, 273] width 203 height 58
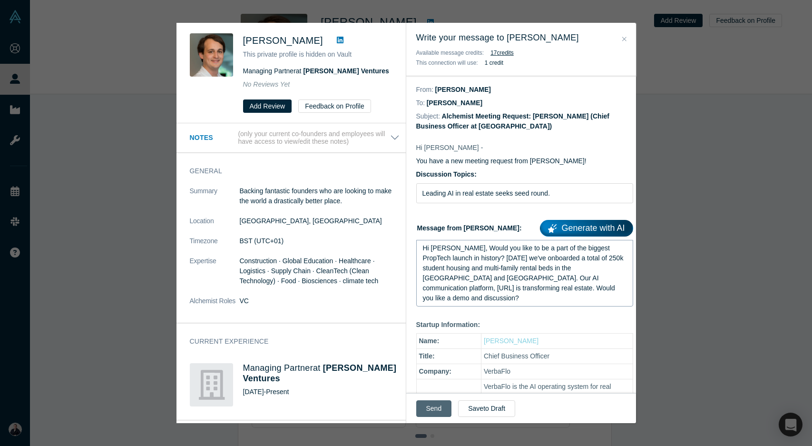
click at [438, 405] on button "Send" at bounding box center [434, 408] width 36 height 17
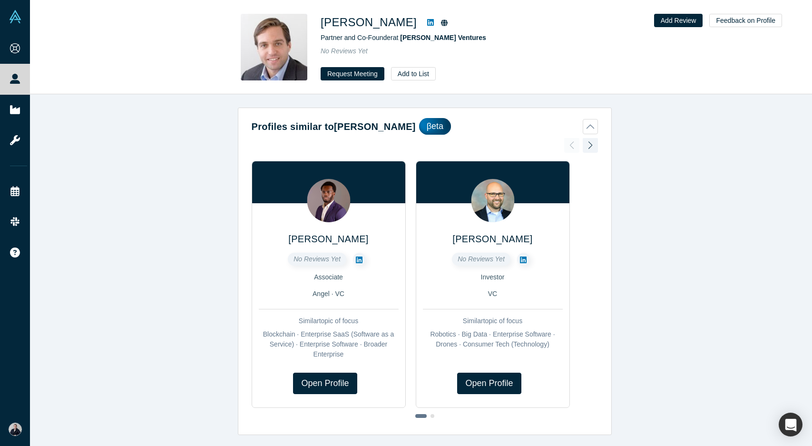
click at [423, 25] on link at bounding box center [430, 22] width 14 height 11
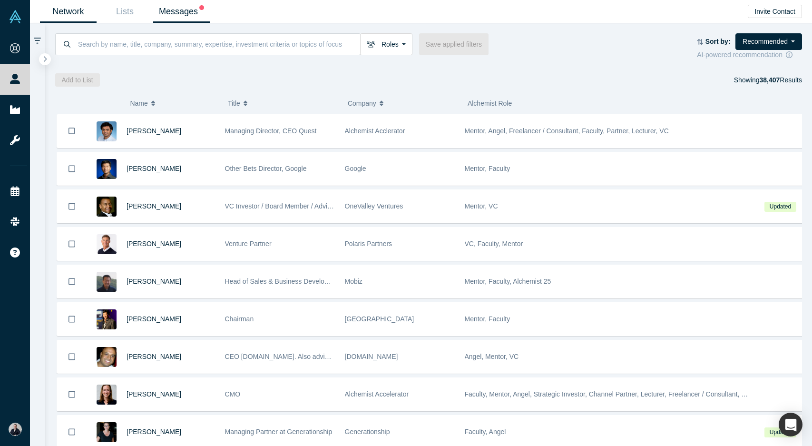
click at [187, 14] on link "Messages" at bounding box center [181, 11] width 57 height 22
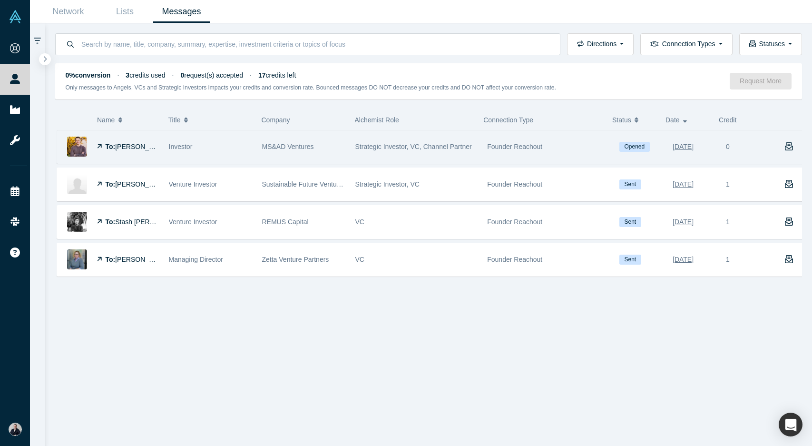
click at [785, 145] on icon "button" at bounding box center [789, 146] width 9 height 9
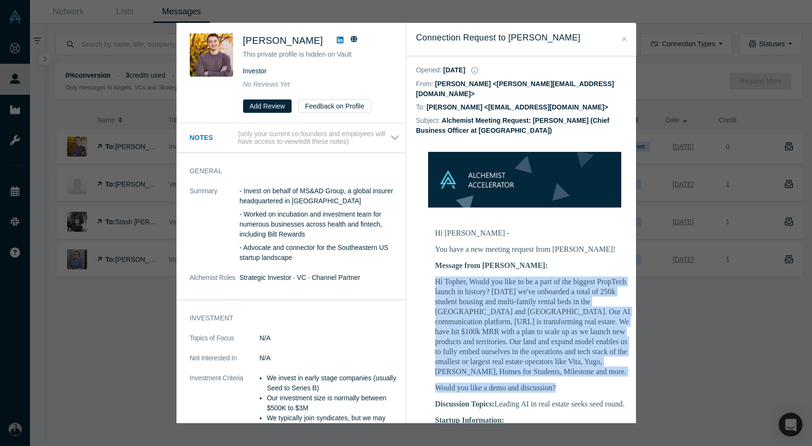
drag, startPoint x: 434, startPoint y: 268, endPoint x: 603, endPoint y: 373, distance: 198.9
copy div "Hi Topher, Would you like to be a part of the biggest PropTech launch in histor…"
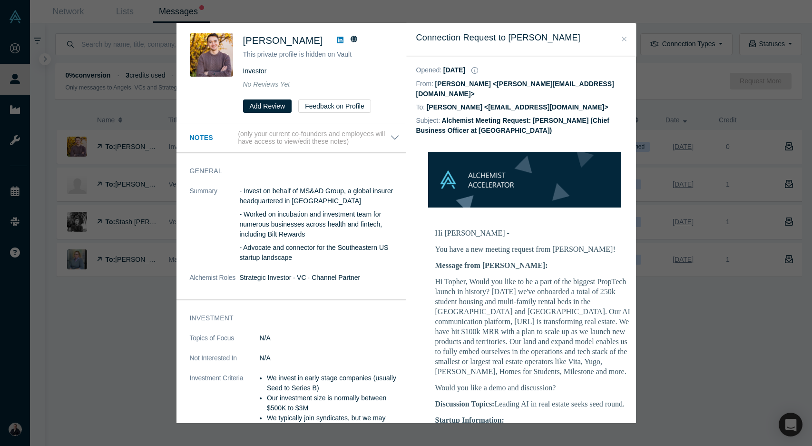
click at [274, 14] on div "Was the recommendation useful? [PERSON_NAME] This private profile is hidden on …" at bounding box center [406, 223] width 812 height 446
